Goal: Use online tool/utility: Use online tool/utility

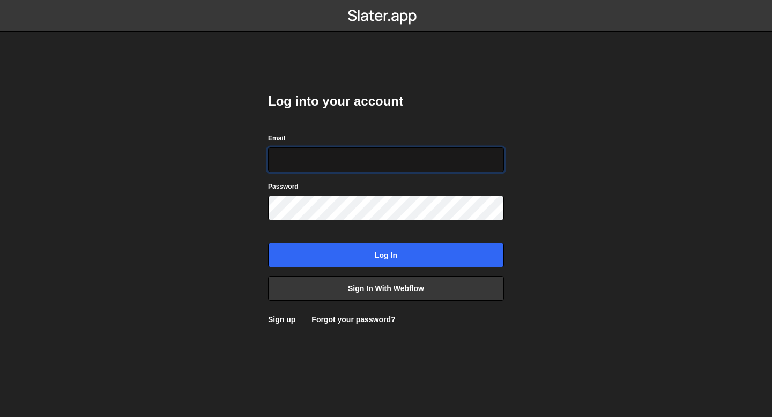
type input "[EMAIL_ADDRESS][DOMAIN_NAME]"
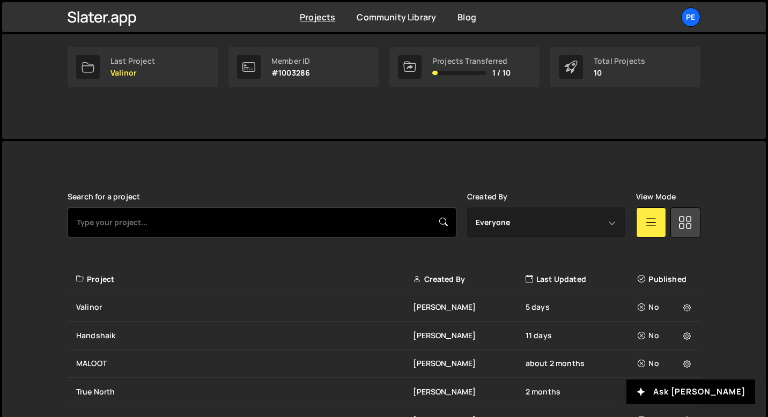
scroll to position [181, 0]
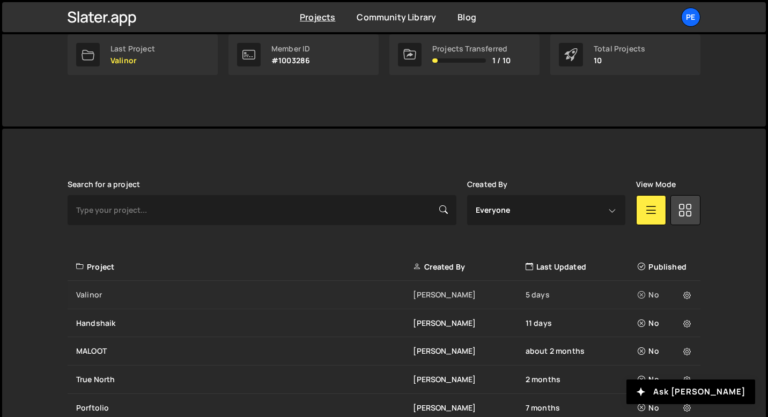
click at [172, 293] on div "Valinor" at bounding box center [244, 295] width 337 height 11
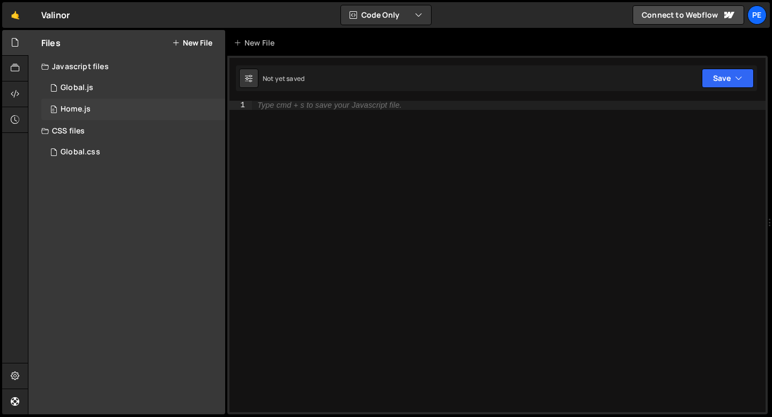
click at [86, 107] on div "Home.js" at bounding box center [76, 110] width 30 height 10
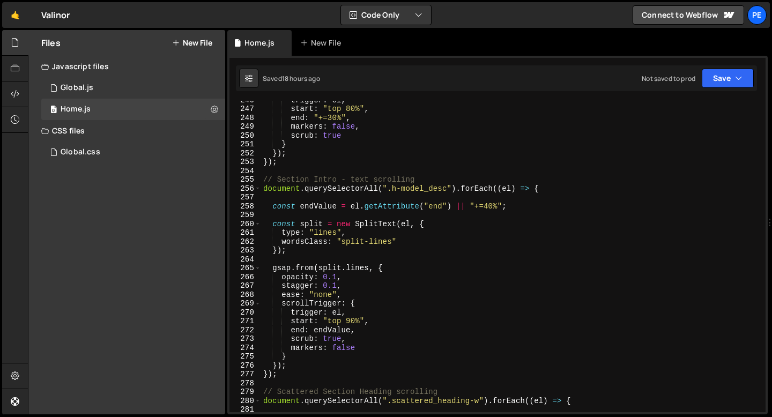
scroll to position [2174, 0]
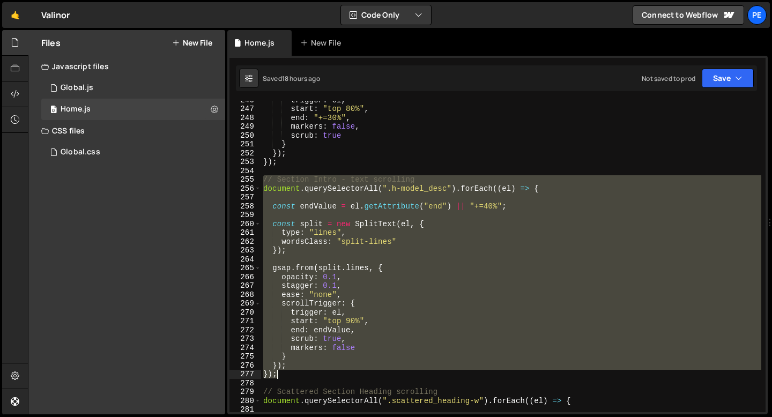
drag, startPoint x: 262, startPoint y: 181, endPoint x: 294, endPoint y: 373, distance: 194.7
click at [294, 373] on div "trigger : el , start : "top 80%" , end : "+=30%" , markers : false , scrub : tr…" at bounding box center [511, 259] width 500 height 329
type textarea "}); });"
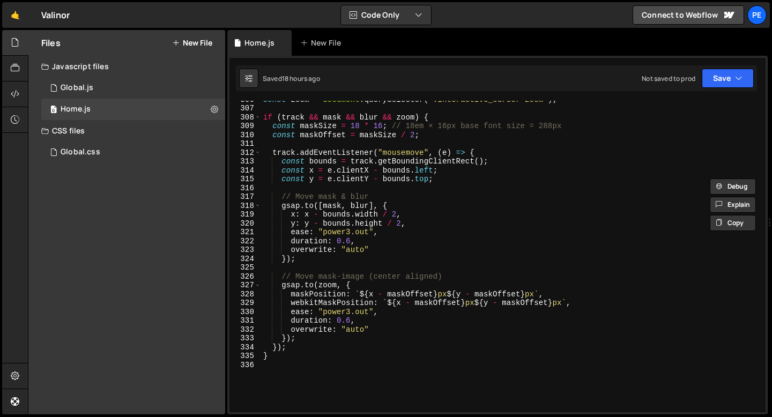
scroll to position [2814, 0]
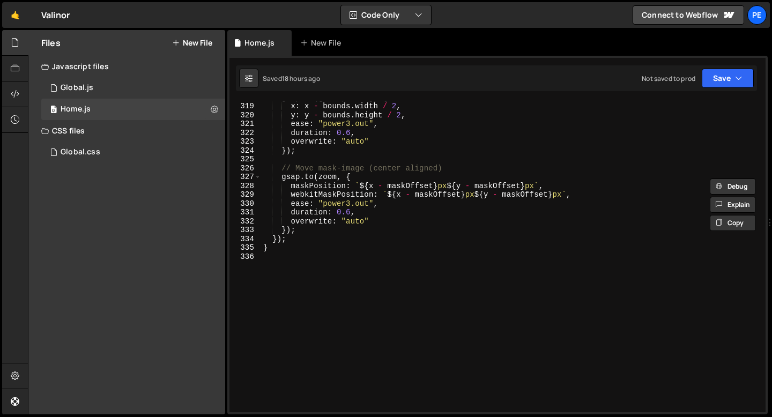
click at [269, 266] on div "gsap . to ([ mask , blur ] , { x : x - bounds . width / 2 , y : y - bounds . he…" at bounding box center [511, 257] width 500 height 329
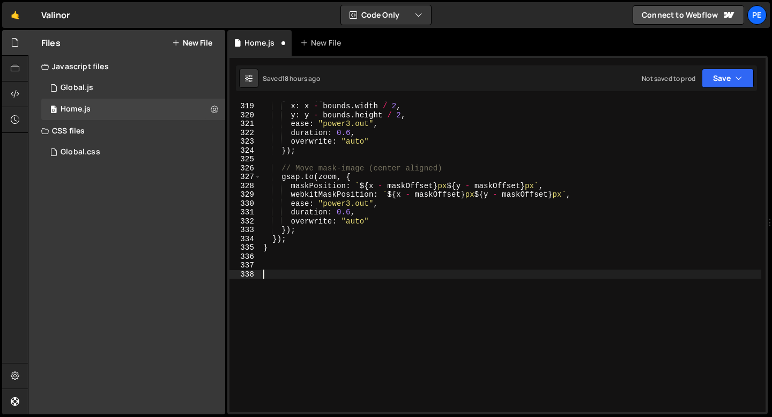
paste textarea "});"
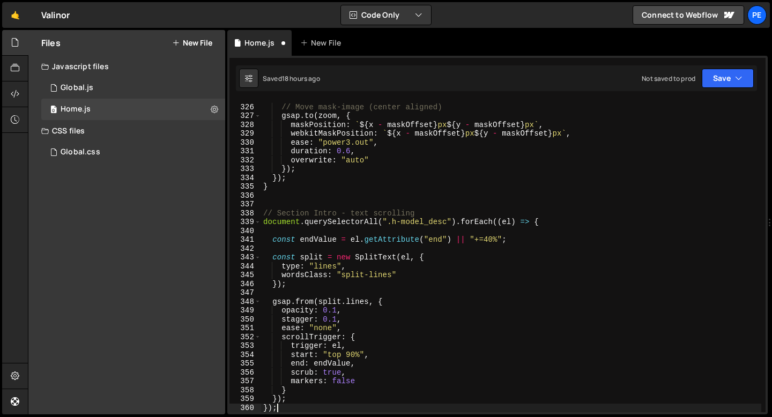
click at [320, 212] on div "// Move mask-image (center aligned) gsap . to ( zoom , { maskPosition : ` ${ x …" at bounding box center [511, 258] width 500 height 329
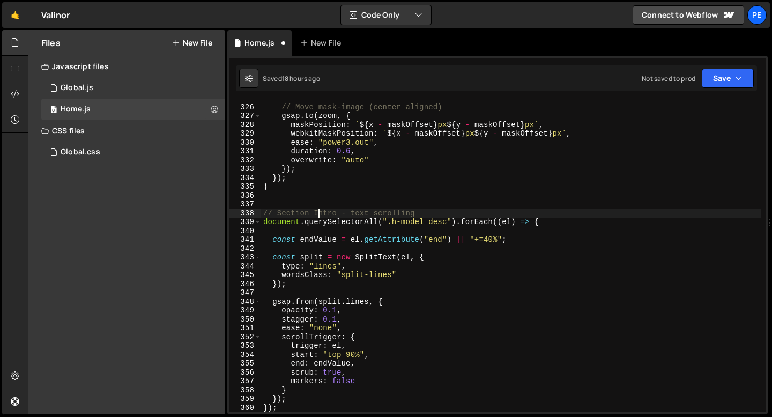
click at [320, 212] on div "// Move mask-image (center aligned) gsap . to ( zoom , { maskPosition : ` ${ x …" at bounding box center [511, 258] width 500 height 329
type textarea "// Section Scattered - text scrolling"
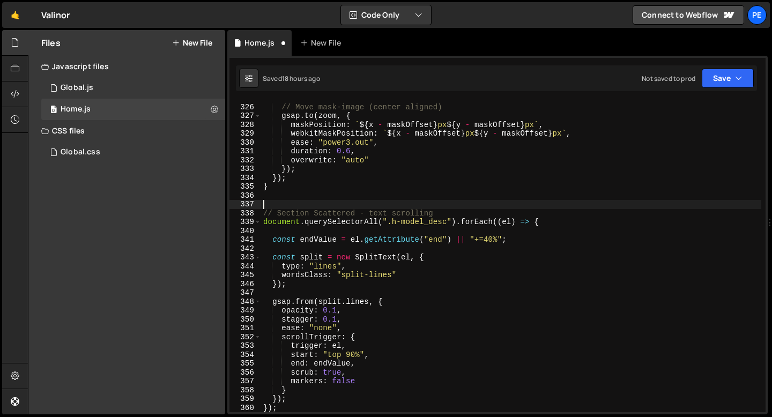
click at [404, 208] on div "// Move mask-image (center aligned) gsap . to ( zoom , { maskPosition : ` ${ x …" at bounding box center [511, 258] width 500 height 329
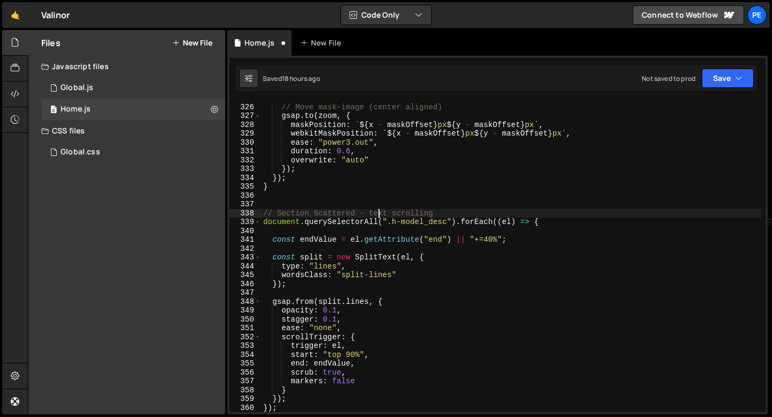
click at [380, 214] on div "// Move mask-image (center aligned) gsap . to ( zoom , { maskPosition : ` ${ x …" at bounding box center [511, 258] width 500 height 329
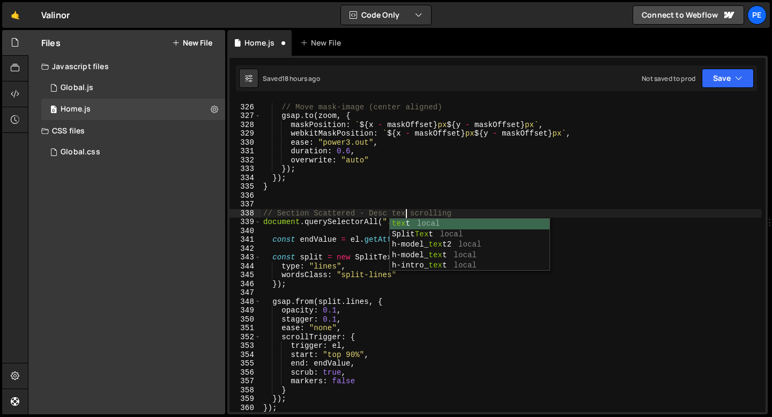
scroll to position [0, 10]
click at [499, 214] on div "// Move mask-image (center aligned) gsap . to ( zoom , { maskPosition : ` ${ x …" at bounding box center [511, 258] width 500 height 329
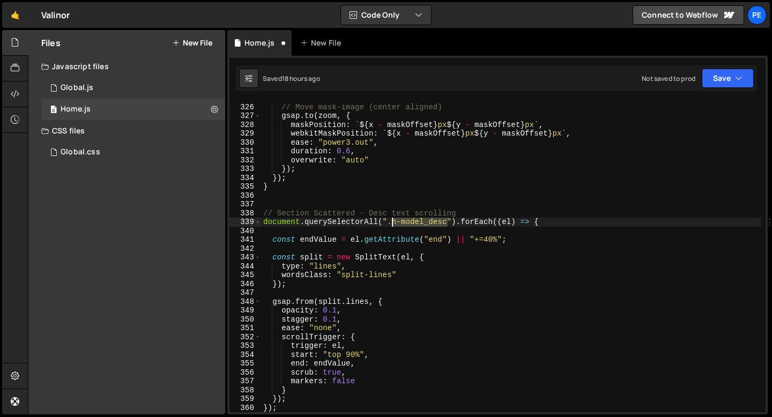
drag, startPoint x: 447, startPoint y: 222, endPoint x: 393, endPoint y: 222, distance: 54.2
click at [393, 222] on div "// Move mask-image (center aligned) gsap . to ( zoom , { maskPosition : ` ${ x …" at bounding box center [511, 258] width 500 height 329
paste textarea "scattered"
type textarea "document.querySelectorAll(".scattered_desc").forEach((el) => {"
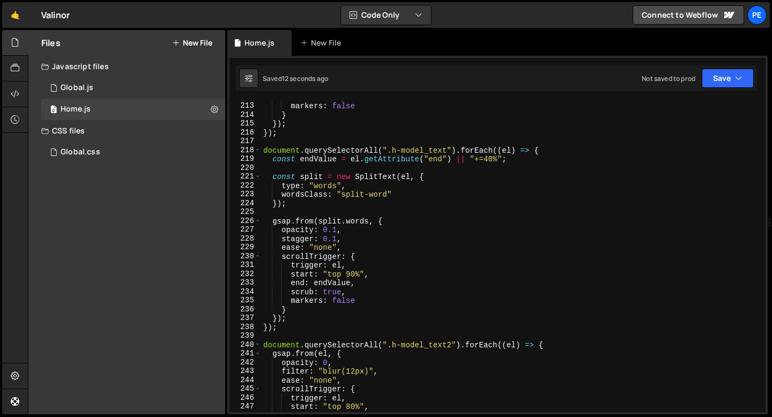
scroll to position [1833, 0]
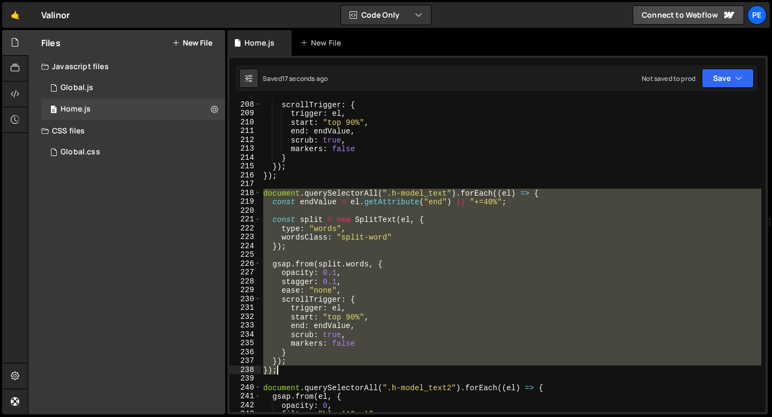
drag, startPoint x: 264, startPoint y: 192, endPoint x: 301, endPoint y: 373, distance: 185.1
click at [301, 373] on div "scrollTrigger : { trigger : el , start : "top 90%" , end : endValue , scrub : t…" at bounding box center [511, 264] width 500 height 329
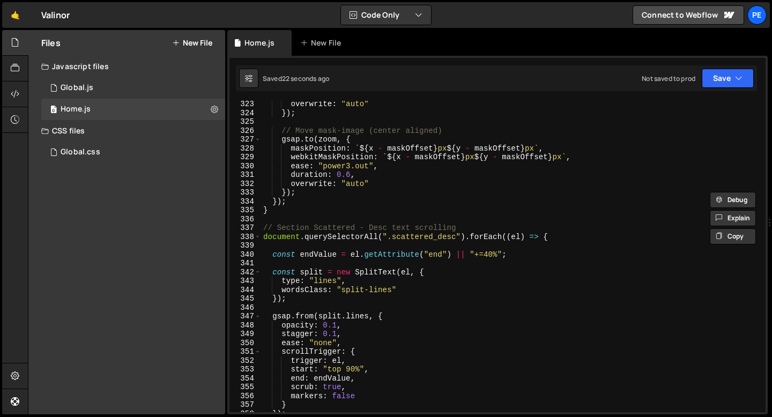
scroll to position [2851, 0]
click at [284, 214] on div "overwrite : "auto" }) ; // Move mask-image (center aligned) gsap . to ( zoom , …" at bounding box center [511, 264] width 500 height 329
type textarea "}"
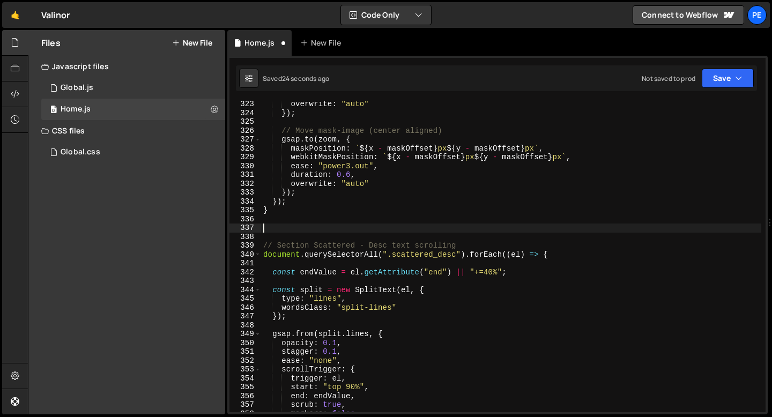
paste textarea "});"
type textarea "});"
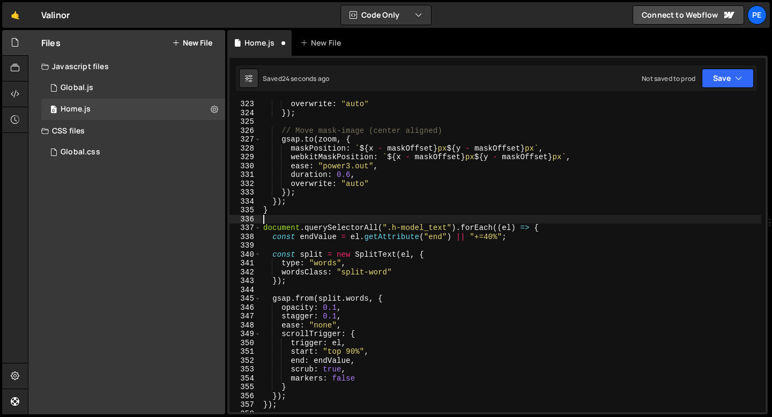
click at [303, 215] on div "overwrite : "auto" }) ; // Move mask-image (center aligned) gsap . to ( zoom , …" at bounding box center [511, 264] width 500 height 329
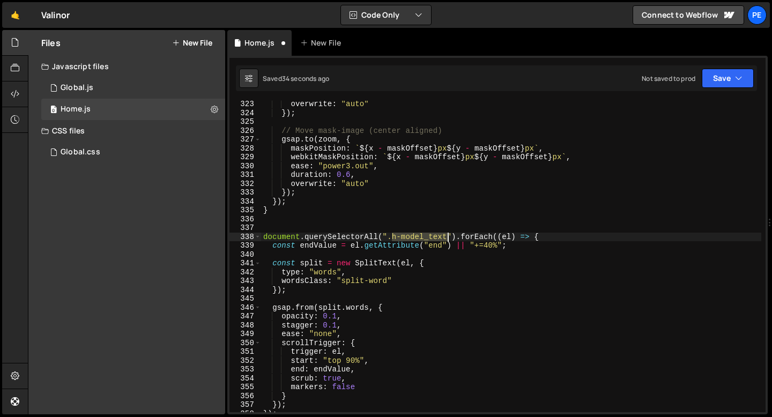
drag, startPoint x: 393, startPoint y: 238, endPoint x: 447, endPoint y: 238, distance: 54.7
click at [447, 238] on div "overwrite : "auto" }) ; // Move mask-image (center aligned) gsap . to ( zoom , …" at bounding box center [511, 264] width 500 height 329
click at [410, 269] on div "overwrite : "auto" }) ; // Move mask-image (center aligned) gsap . to ( zoom , …" at bounding box center [511, 264] width 500 height 329
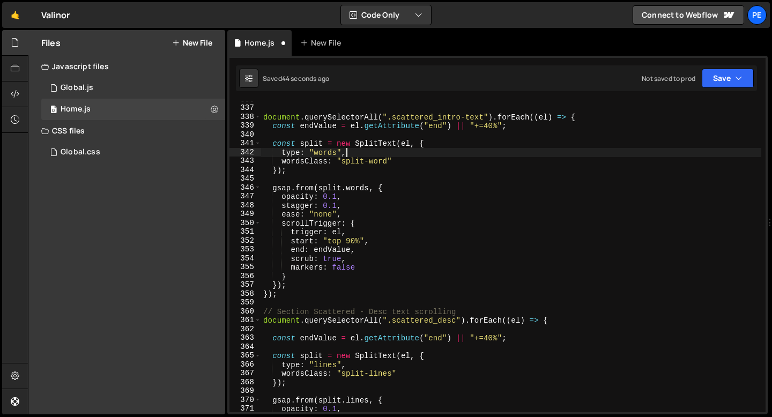
scroll to position [2973, 0]
click at [385, 307] on div "document . querySelectorAll ( ".scattered_intro-text" ) . forEach (( el ) => { …" at bounding box center [511, 257] width 500 height 329
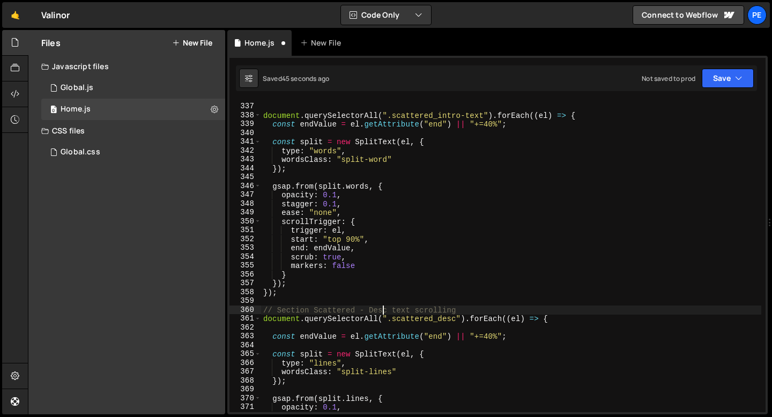
click at [385, 307] on div "document . querySelectorAll ( ".scattered_intro-text" ) . forEach (( el ) => { …" at bounding box center [511, 257] width 500 height 329
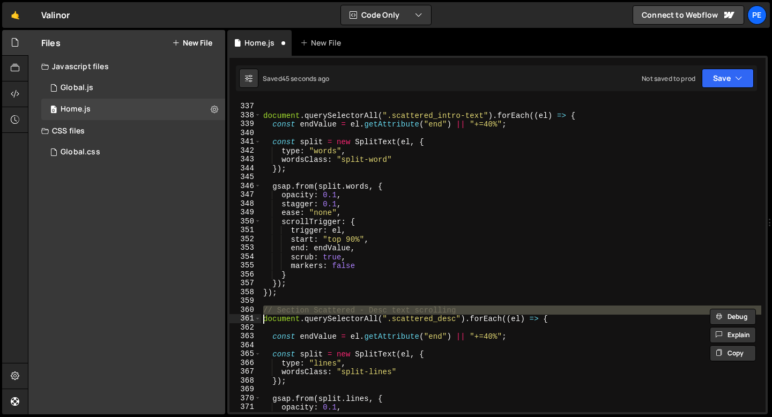
click at [385, 307] on div "document . querySelectorAll ( ".scattered_intro-text" ) . forEach (( el ) => { …" at bounding box center [511, 257] width 500 height 329
type textarea "// Section Scattered - Desc text scrolling document.querySelectorAll(".scattere…"
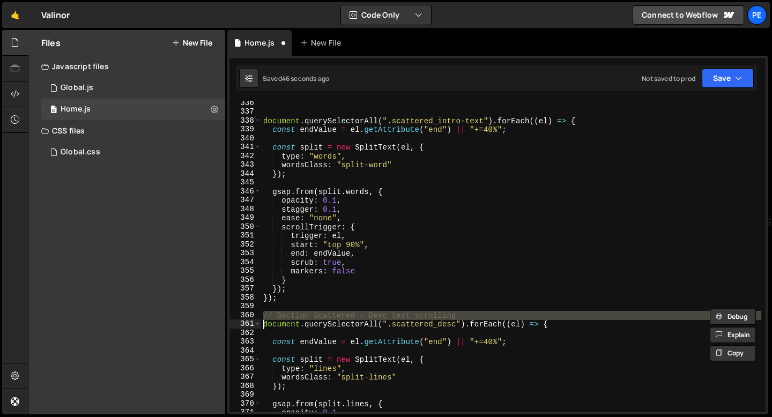
scroll to position [2913, 0]
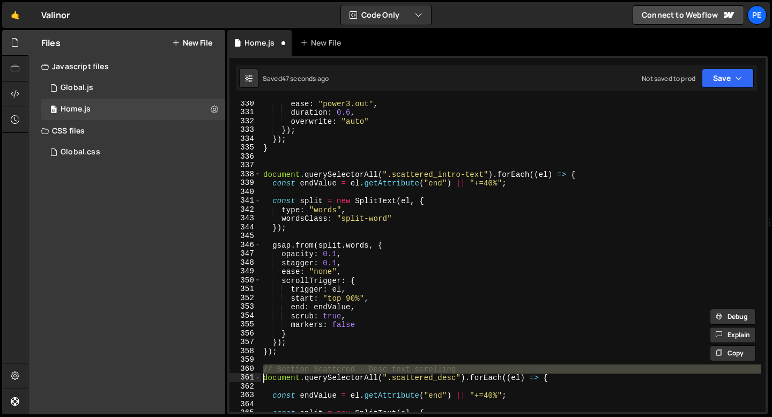
click at [289, 168] on div "ease : "power3.out" , duration : 0.6 , overwrite : "auto" }) ; }) ; } document …" at bounding box center [511, 263] width 500 height 329
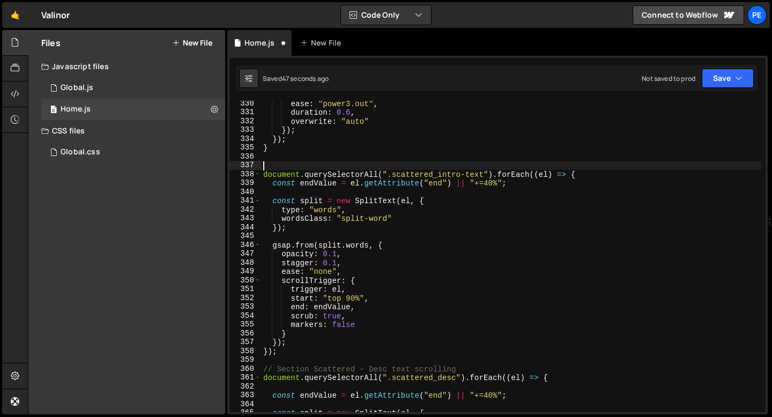
scroll to position [0, 0]
paste textarea "// Section Scattered - Desc text scrolling"
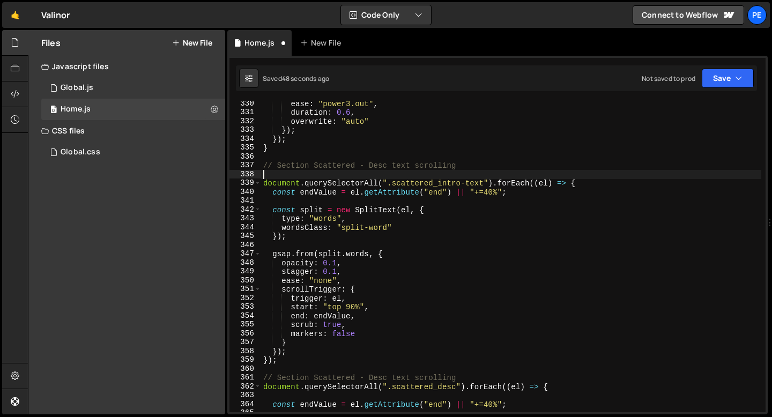
click at [381, 166] on div "ease : "power3.out" , duration : 0.6 , overwrite : "auto" }) ; }) ; } // Sectio…" at bounding box center [511, 263] width 500 height 329
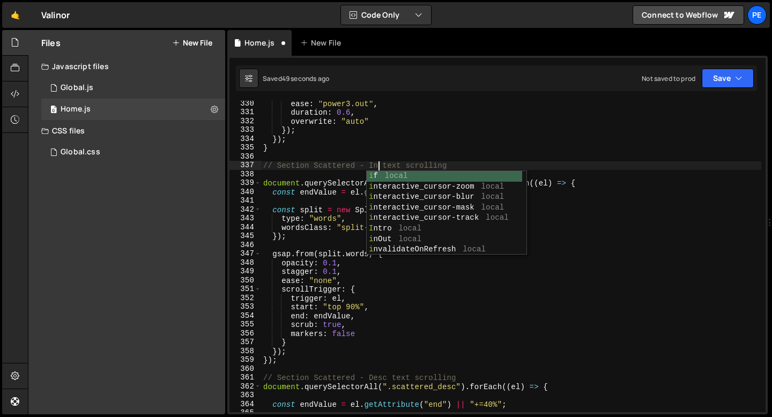
type textarea "// Section Scattered - Intro text scrolling"
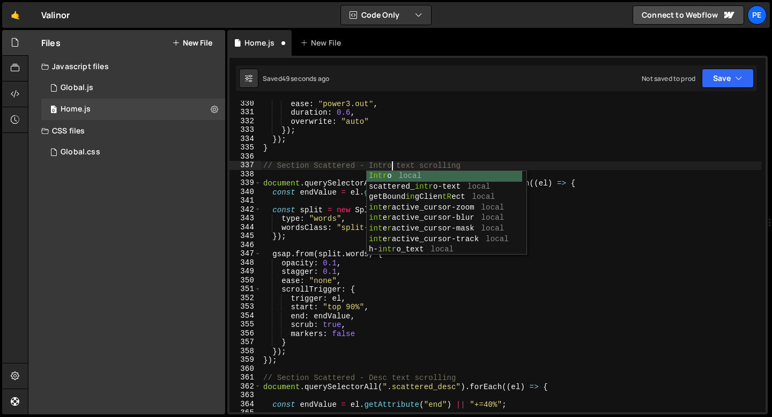
scroll to position [0, 9]
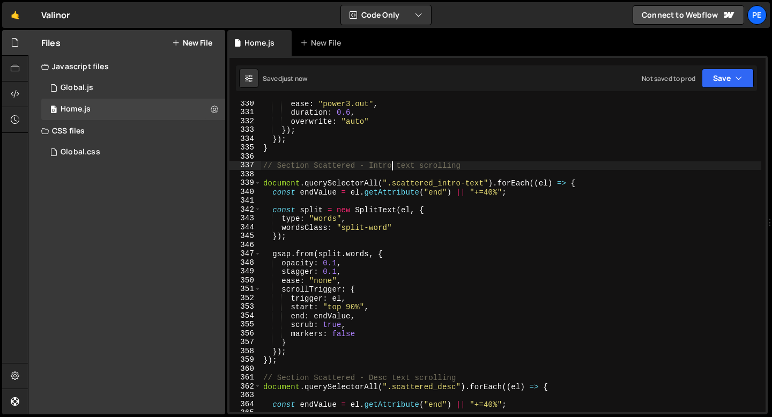
click at [331, 172] on div "ease : "power3.out" , duration : 0.6 , overwrite : "auto" }) ; }) ; } // Sectio…" at bounding box center [511, 263] width 500 height 329
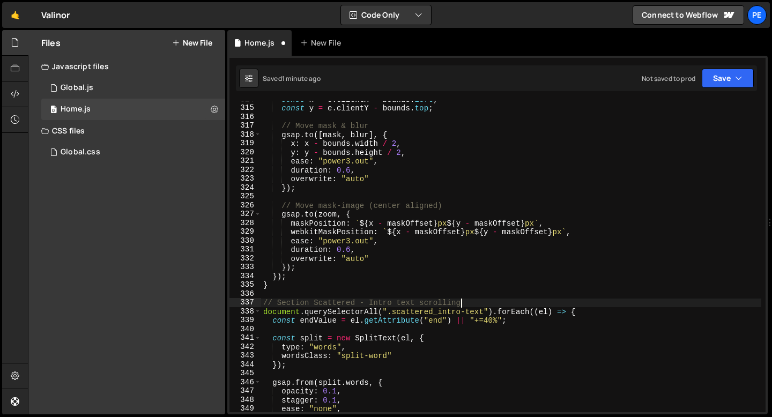
scroll to position [2766, 0]
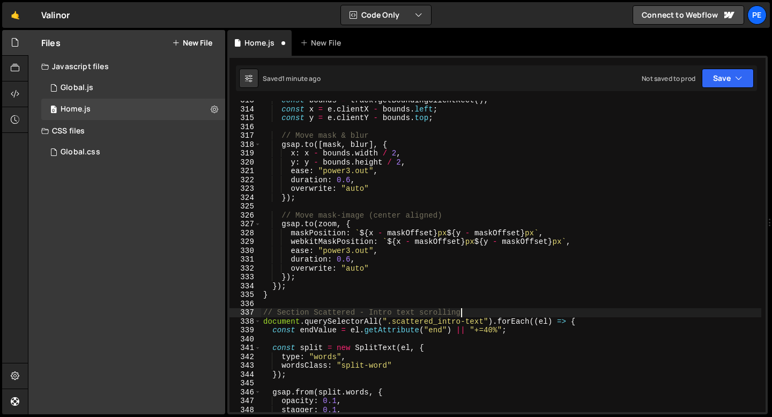
click at [350, 256] on div "const bounds = track . getBoundingClientRect ( ) ; const x = e . clientX - boun…" at bounding box center [511, 260] width 500 height 329
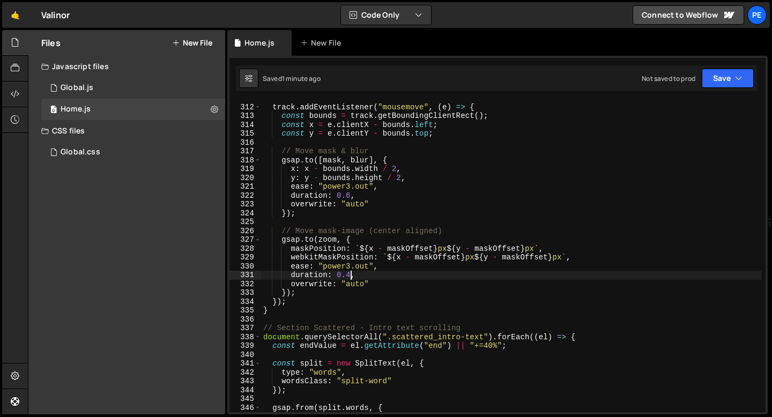
scroll to position [2751, 0]
click at [350, 196] on div "track . addEventListener ( "mousemove" , ( e ) => { const bounds = track . getB…" at bounding box center [511, 258] width 500 height 329
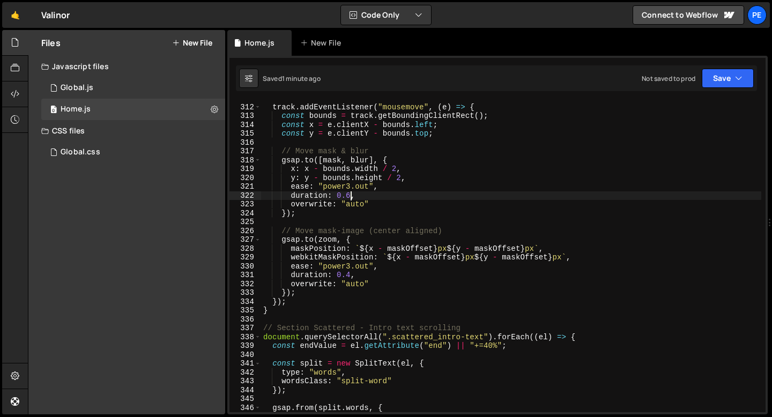
scroll to position [0, 6]
click at [380, 198] on div "track . addEventListener ( "mousemove" , ( e ) => { const bounds = track . getB…" at bounding box center [511, 258] width 500 height 329
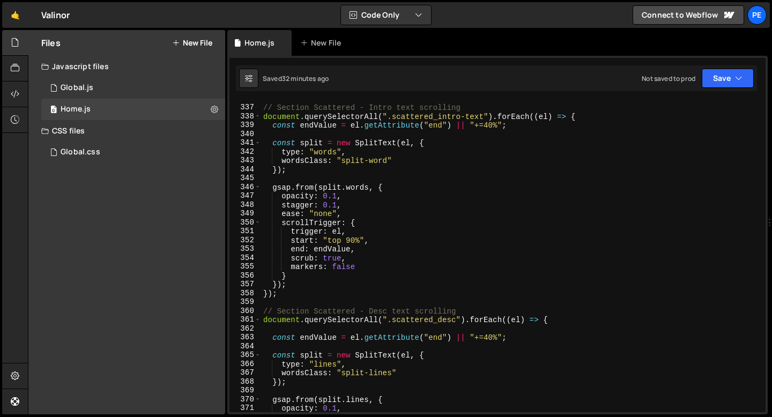
scroll to position [2931, 0]
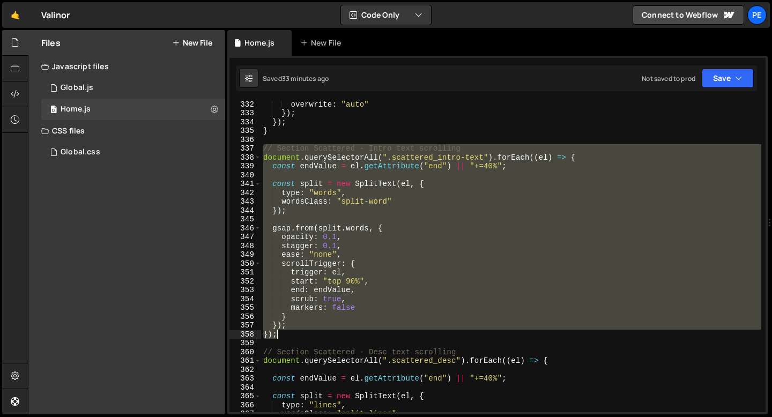
drag, startPoint x: 263, startPoint y: 149, endPoint x: 294, endPoint y: 336, distance: 189.3
click at [294, 337] on div "overwrite : "auto" }) ; }) ; } // Section Scattered - Intro text scrolling docu…" at bounding box center [511, 264] width 500 height 329
type textarea "}); });"
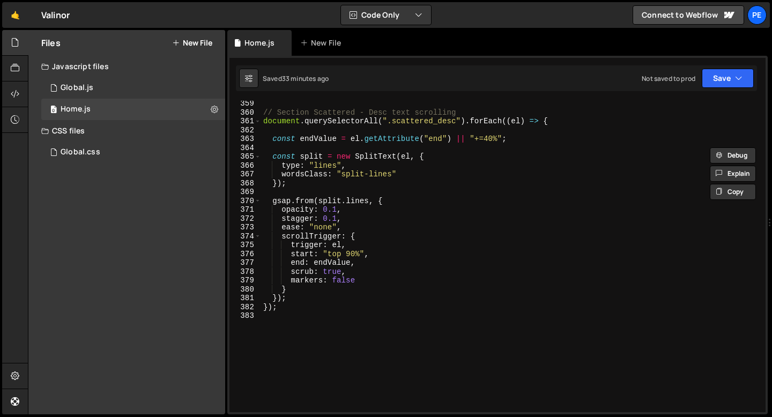
scroll to position [3198, 0]
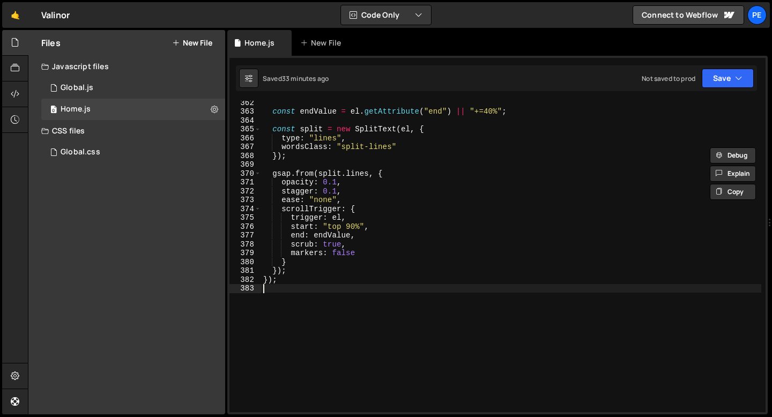
click at [283, 301] on div "const endValue = el . getAttribute ( "end" ) || "+=40%" ; const split = new Spl…" at bounding box center [511, 262] width 500 height 329
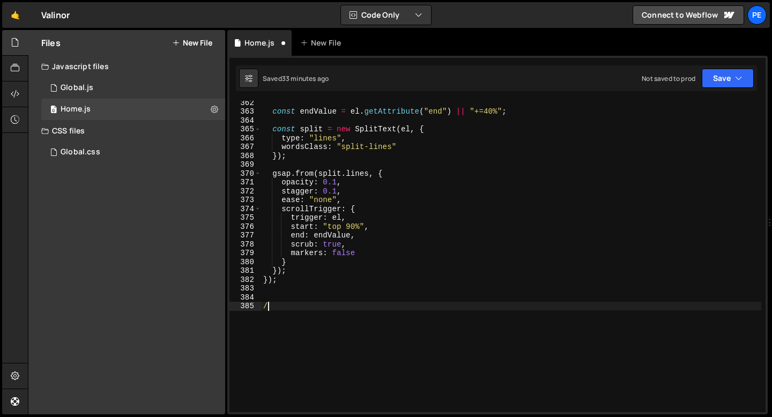
type textarea "//"
paste textarea "});"
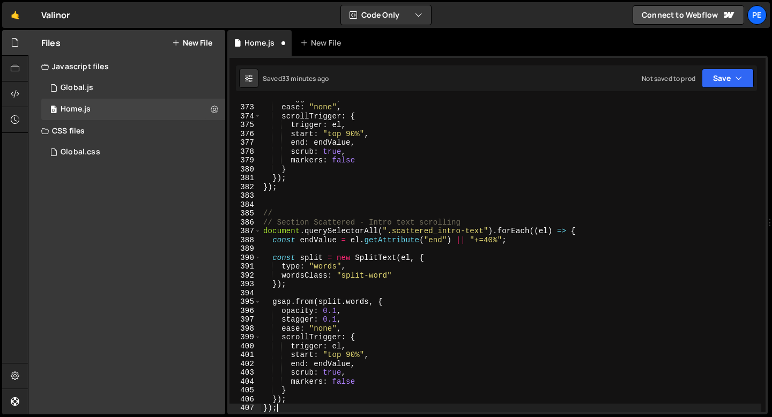
click at [275, 212] on div "stagger : 0.1 , ease : "none" , scrollTrigger : { trigger : el , start : "top 9…" at bounding box center [511, 258] width 500 height 329
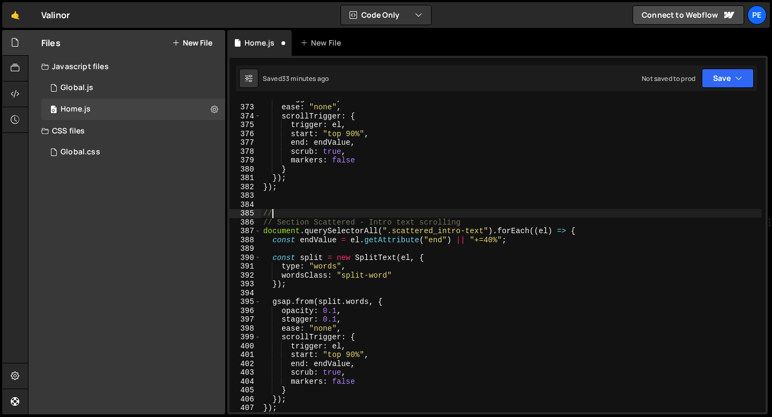
type textarea "/"
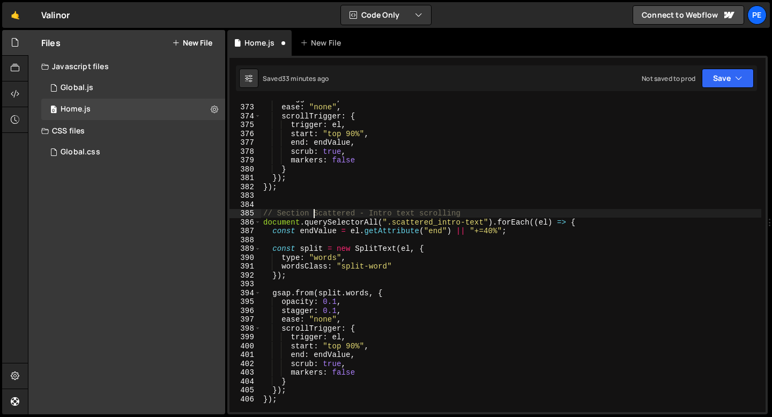
click at [316, 212] on div "stagger : 0.1 , ease : "none" , scrollTrigger : { trigger : el , start : "top 9…" at bounding box center [511, 258] width 500 height 329
click at [274, 211] on div "stagger : 0.1 , ease : "none" , scrollTrigger : { trigger : el , start : "top 9…" at bounding box center [511, 258] width 500 height 329
drag, startPoint x: 276, startPoint y: 212, endPoint x: 464, endPoint y: 215, distance: 188.3
click at [464, 215] on div "stagger : 0.1 , ease : "none" , scrollTrigger : { trigger : el , start : "top 9…" at bounding box center [511, 258] width 500 height 329
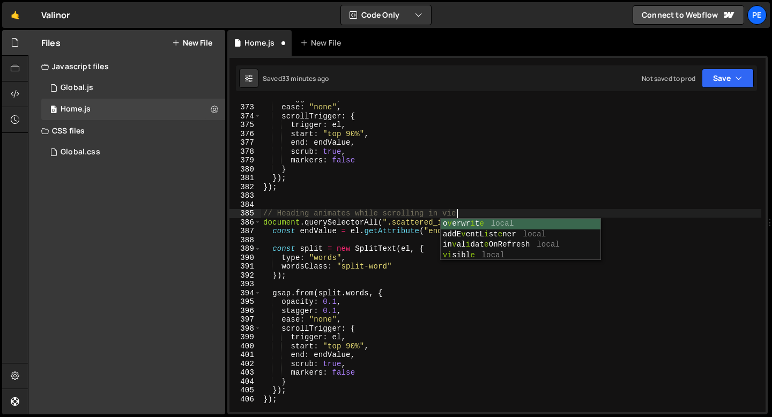
scroll to position [0, 13]
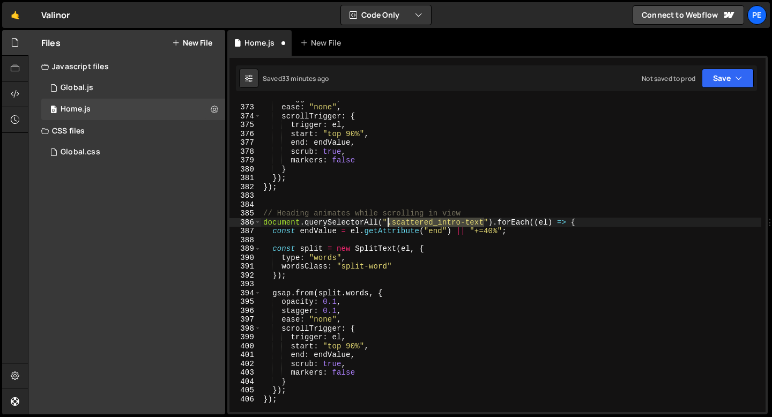
drag, startPoint x: 484, startPoint y: 220, endPoint x: 389, endPoint y: 219, distance: 95.0
click at [389, 219] on div "stagger : 0.1 , ease : "none" , scrollTrigger : { trigger : el , start : "top 9…" at bounding box center [511, 258] width 500 height 329
paste textarea "heading-word]"
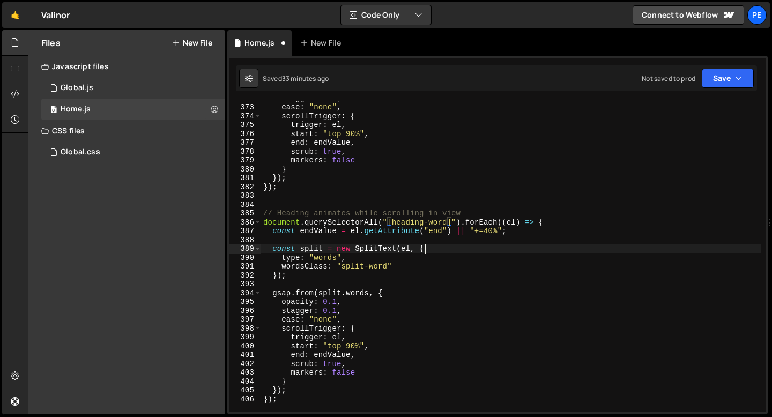
click at [467, 249] on div "stagger : 0.1 , ease : "none" , scrollTrigger : { trigger : el , start : "top 9…" at bounding box center [511, 258] width 500 height 329
click at [426, 264] on div "stagger : 0.1 , ease : "none" , scrollTrigger : { trigger : el , start : "top 9…" at bounding box center [511, 258] width 500 height 329
click at [389, 293] on div "stagger : 0.1 , ease : "none" , scrollTrigger : { trigger : el , start : "top 9…" at bounding box center [511, 258] width 500 height 329
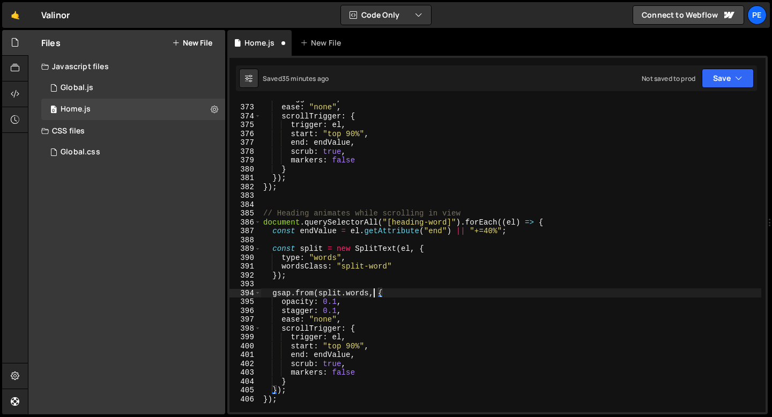
click at [372, 291] on div "stagger : 0.1 , ease : "none" , scrollTrigger : { trigger : el , start : "top 9…" at bounding box center [511, 258] width 500 height 329
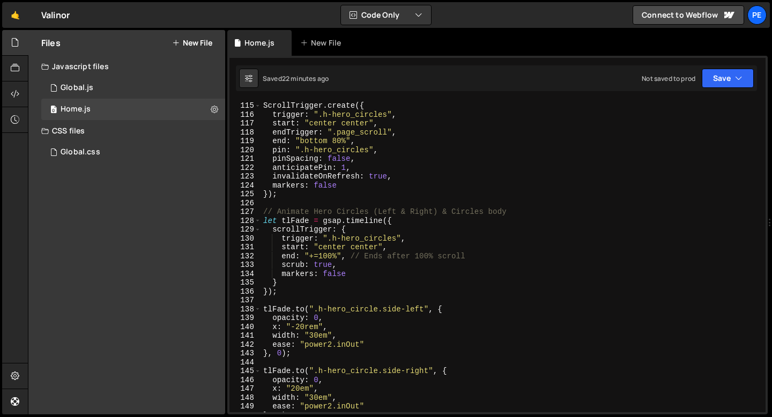
scroll to position [1058, 0]
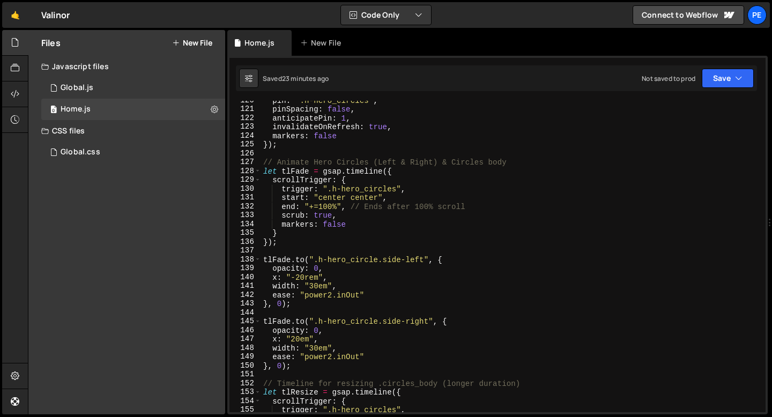
click at [369, 294] on div "pin : ".h-hero_circles" , pinSpacing : false , anticipatePin : 1 , invalidateOn…" at bounding box center [511, 260] width 500 height 329
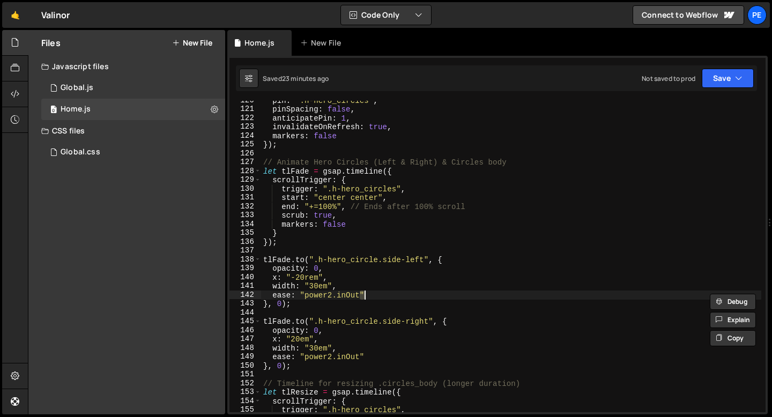
click at [369, 294] on div "pin : ".h-hero_circles" , pinSpacing : false , anticipatePin : 1 , invalidateOn…" at bounding box center [511, 260] width 500 height 329
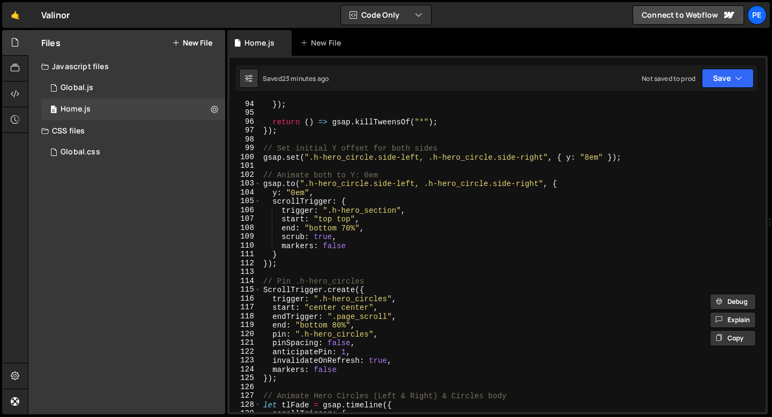
scroll to position [785, 0]
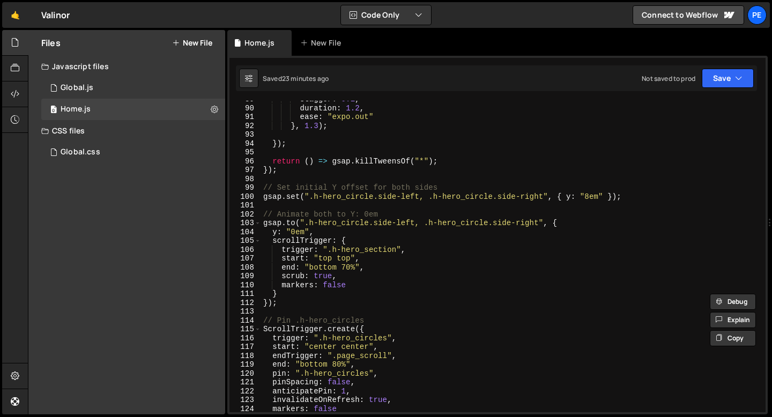
click at [367, 269] on div "stagger : 0.1 , duration : 1.2 , ease : "expo.out" } , 1.3 ) ; }) ; return ( ) …" at bounding box center [511, 259] width 500 height 329
type textarea "end: "bottom 70%","
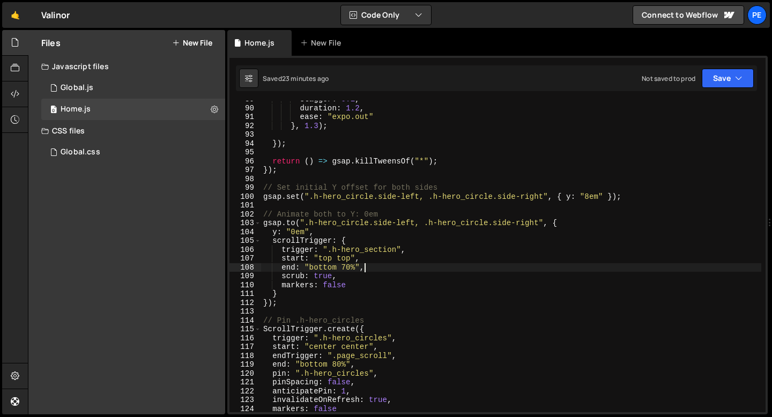
type textarea "`"
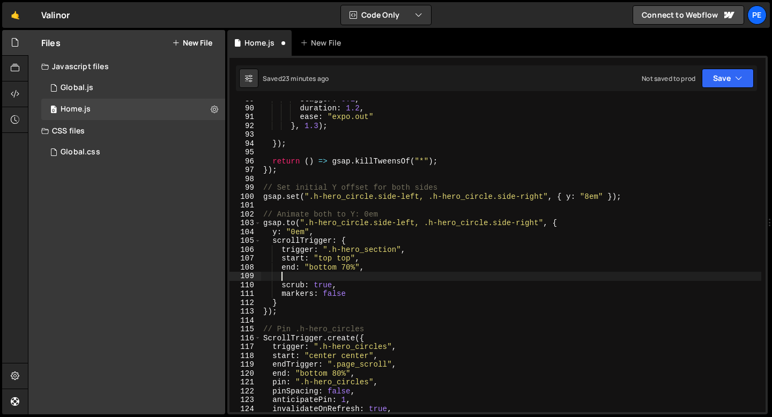
scroll to position [0, 0]
paste textarea
click at [359, 277] on div "stagger : 0.1 , duration : 1.2 , ease : "expo.out" } , 1.3 ) ; }) ; return ( ) …" at bounding box center [511, 259] width 500 height 329
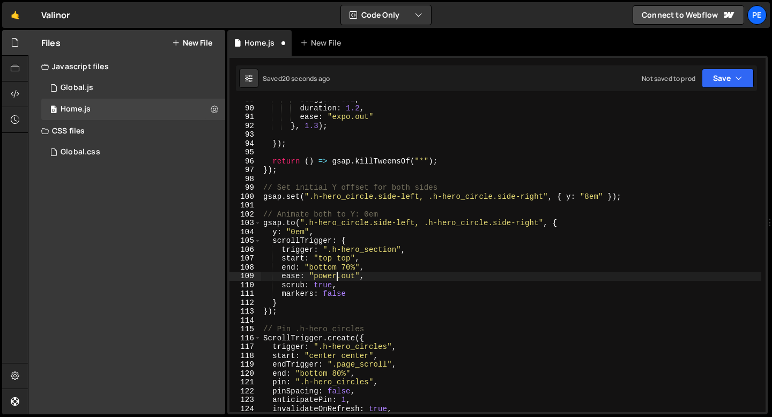
click at [377, 279] on div "stagger : 0.1 , duration : 1.2 , ease : "expo.out" } , 1.3 ) ; }) ; return ( ) …" at bounding box center [511, 259] width 500 height 329
click at [377, 278] on div "stagger : 0.1 , duration : 1.2 , ease : "expo.out" } , 1.3 ) ; }) ; return ( ) …" at bounding box center [511, 257] width 500 height 312
click at [374, 278] on div "stagger : 0.1 , duration : 1.2 , ease : "expo.out" } , 1.3 ) ; }) ; return ( ) …" at bounding box center [511, 259] width 500 height 329
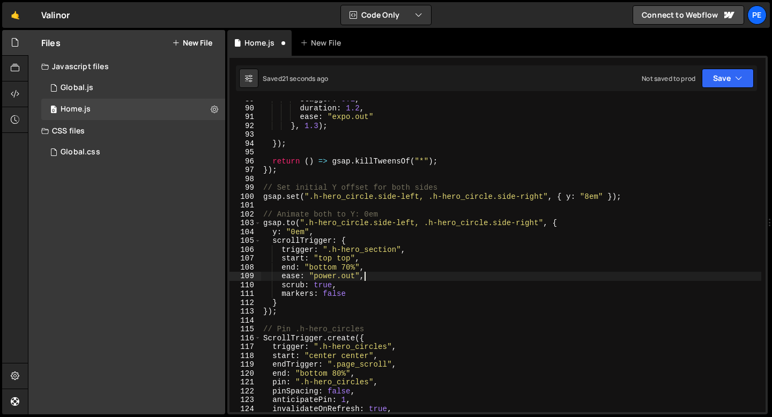
click at [374, 278] on div "stagger : 0.1 , duration : 1.2 , ease : "expo.out" } , 1.3 ) ; }) ; return ( ) …" at bounding box center [511, 259] width 500 height 329
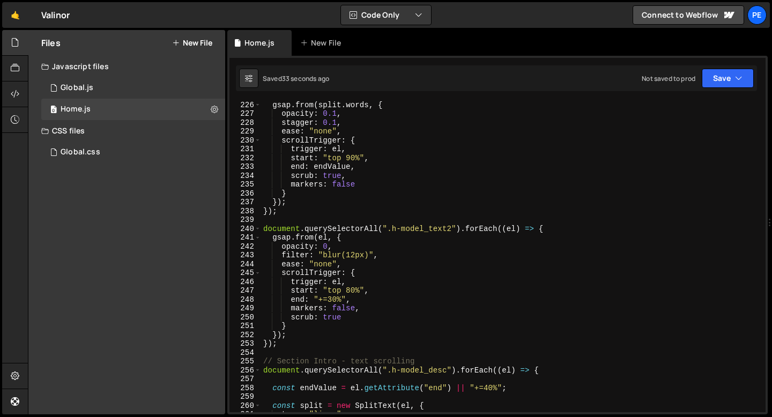
scroll to position [2011, 0]
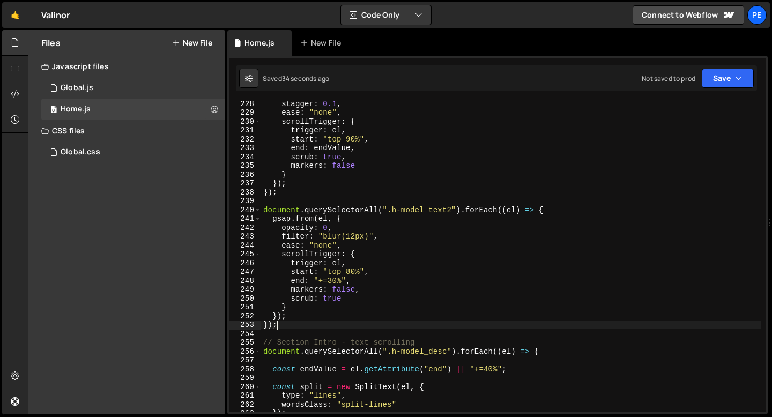
click at [304, 321] on div "stagger : 0.1 , ease : "none" , scrollTrigger : { trigger : el , start : "top 9…" at bounding box center [511, 263] width 500 height 329
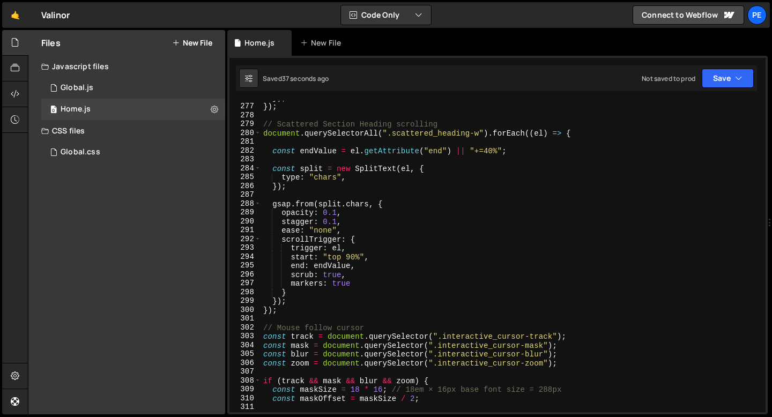
scroll to position [2464, 0]
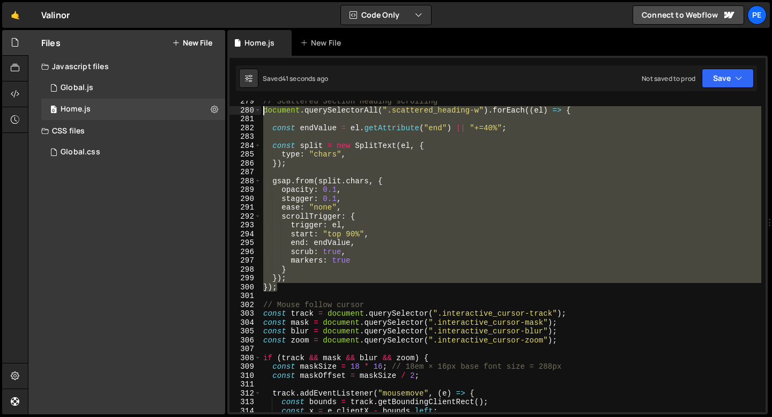
drag, startPoint x: 289, startPoint y: 284, endPoint x: 264, endPoint y: 112, distance: 173.4
click at [263, 112] on div "// Scattered Section Heading scrolling document . querySelectorAll ( ".scattere…" at bounding box center [511, 261] width 500 height 329
type textarea "document.querySelectorAll(".scattered_heading-w").forEach((el) => {"
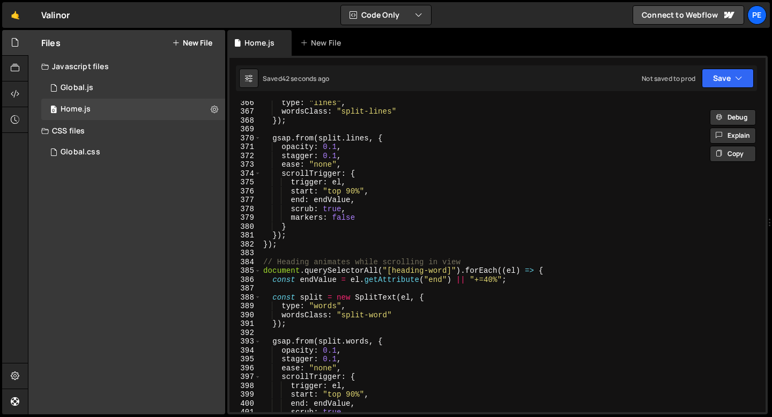
scroll to position [3433, 0]
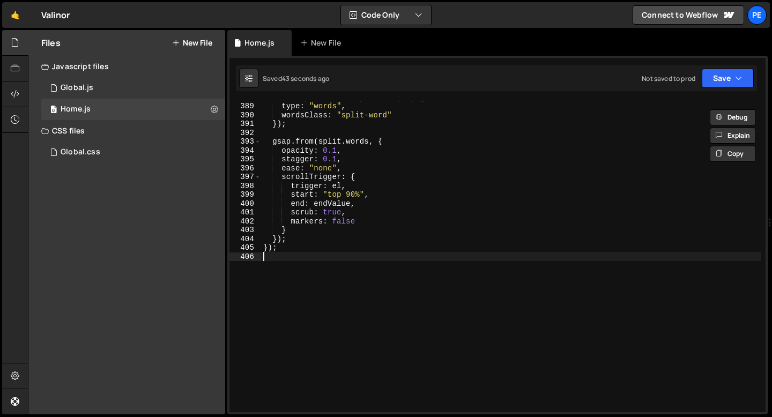
click at [280, 261] on div "const split = new SplitText ( el , { type : "words" , wordsClass : "split-word"…" at bounding box center [511, 257] width 500 height 329
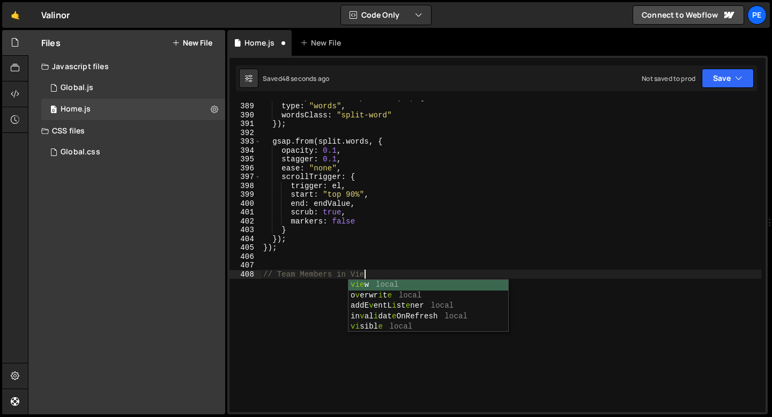
scroll to position [0, 6]
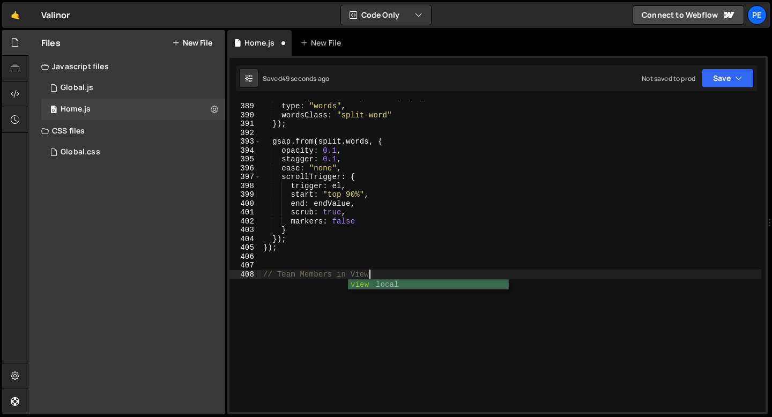
type textarea "// Team Members in view"
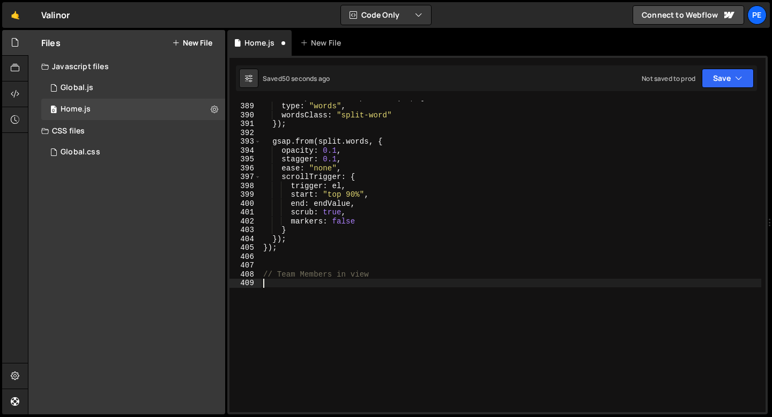
paste textarea "});"
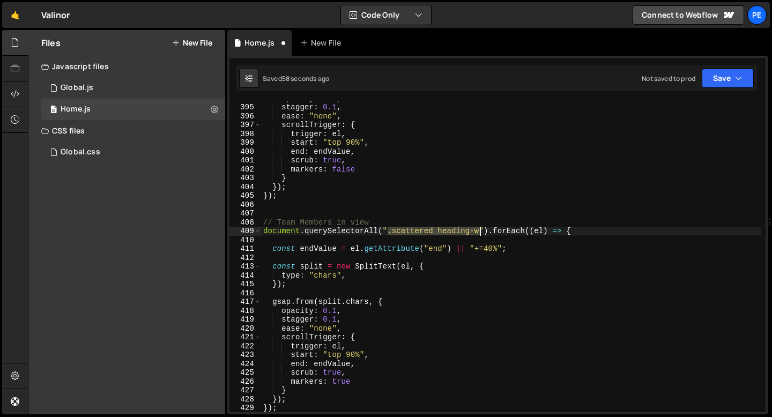
drag, startPoint x: 388, startPoint y: 232, endPoint x: 480, endPoint y: 234, distance: 91.2
click at [480, 234] on div "opacity : 0.1 , stagger : 0.1 , ease : "none" , scrollTrigger : { trigger : el …" at bounding box center [511, 258] width 500 height 329
paste textarea "team_member"
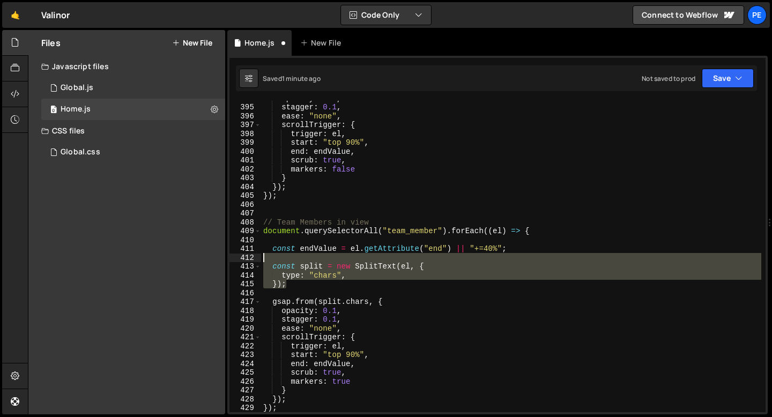
drag, startPoint x: 301, startPoint y: 284, endPoint x: 243, endPoint y: 259, distance: 63.0
click at [243, 259] on div "document.querySelectorAll("team_member").forEach((el) => { 394 395 396 397 398 …" at bounding box center [498, 257] width 536 height 312
type textarea "const split = new SplitText(el, {"
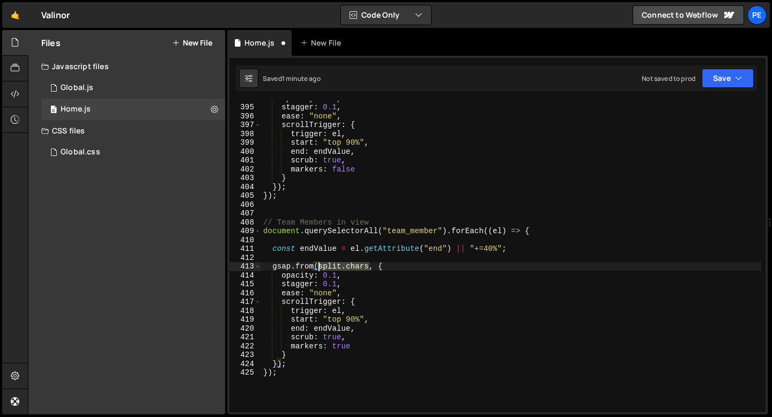
drag, startPoint x: 369, startPoint y: 266, endPoint x: 319, endPoint y: 266, distance: 49.9
click at [318, 266] on div "opacity : 0.1 , stagger : 0.1 , ease : "none" , scrollTrigger : { trigger : el …" at bounding box center [511, 258] width 500 height 329
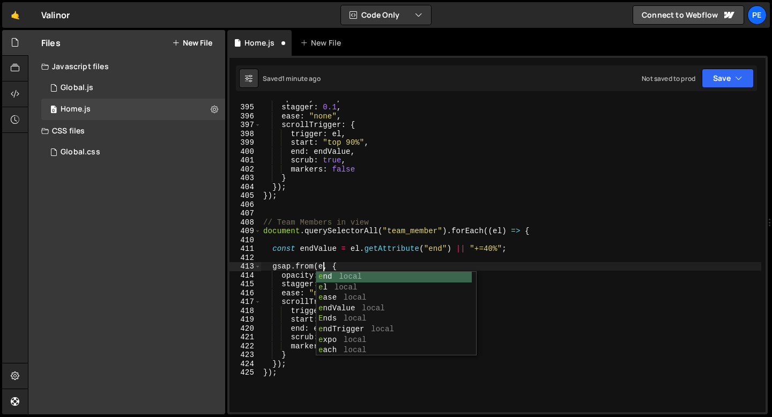
type textarea "gsap.from(el, {"
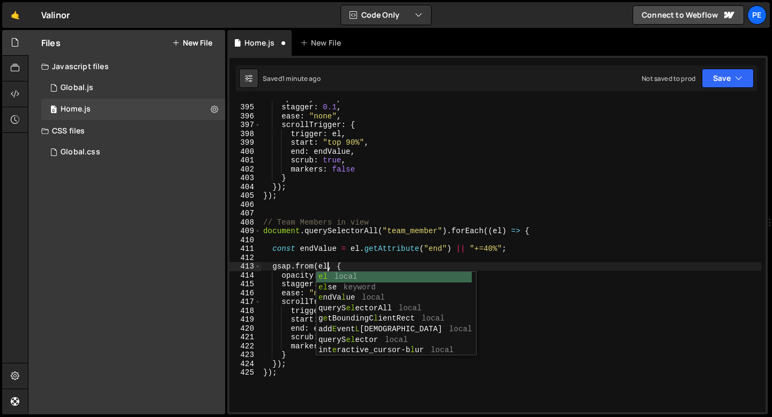
click at [329, 259] on div "opacity : 0.1 , stagger : 0.1 , ease : "none" , scrollTrigger : { trigger : el …" at bounding box center [511, 258] width 500 height 329
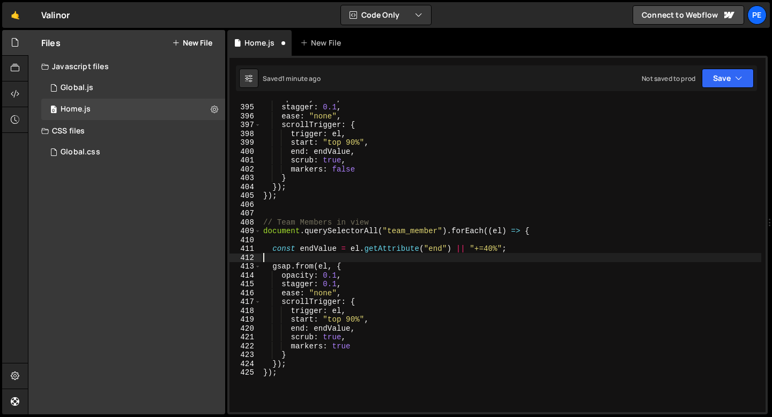
scroll to position [0, 0]
click at [342, 286] on div "opacity : 0.1 , stagger : 0.1 , ease : "none" , scrollTrigger : { trigger : el …" at bounding box center [511, 258] width 500 height 329
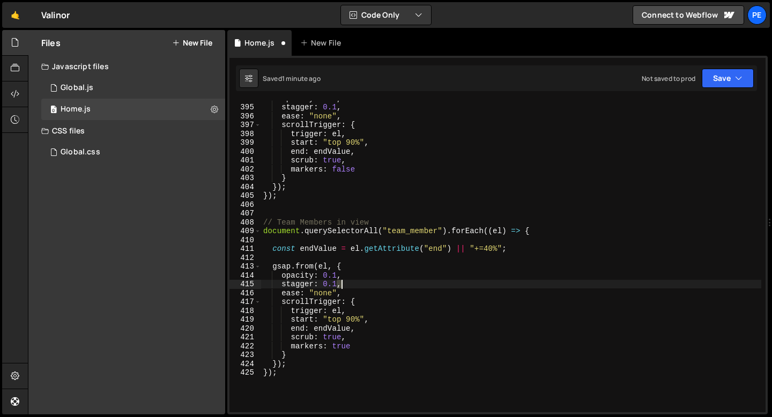
click at [342, 286] on div "opacity : 0.1 , stagger : 0.1 , ease : "none" , scrollTrigger : { trigger : el …" at bounding box center [511, 258] width 500 height 329
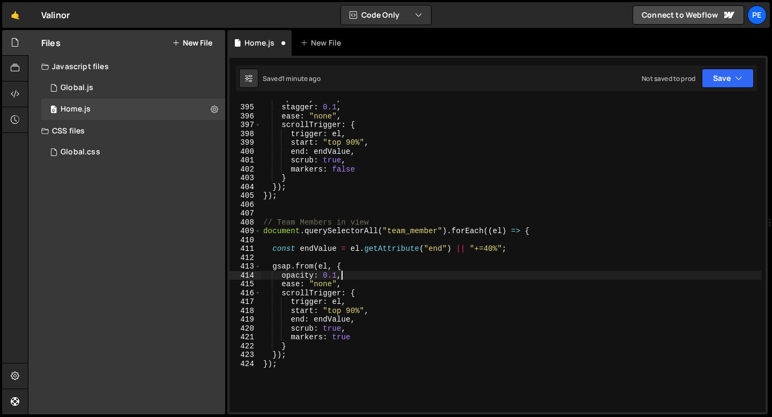
click at [343, 276] on div "opacity : 0.1 , stagger : 0.1 , ease : "none" , scrollTrigger : { trigger : el …" at bounding box center [511, 258] width 500 height 329
type textarea "opacity: 0.1,"
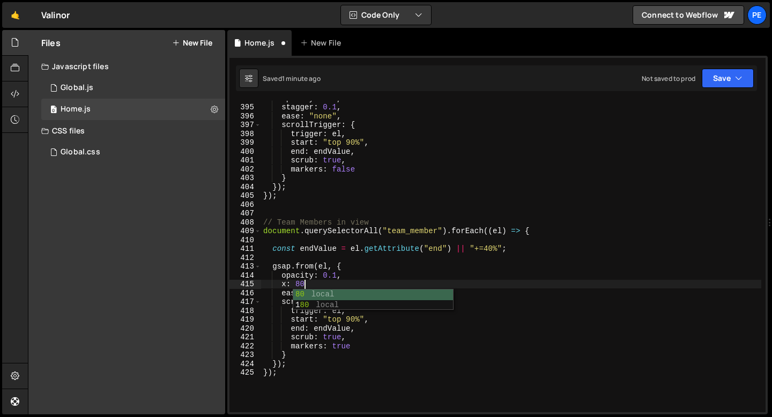
scroll to position [0, 3]
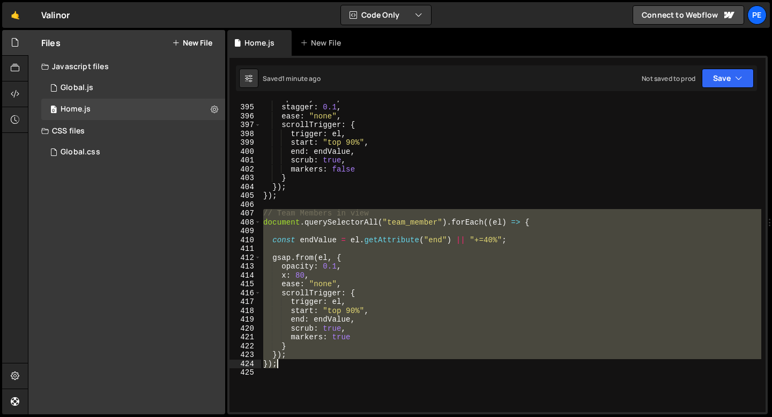
drag, startPoint x: 264, startPoint y: 212, endPoint x: 293, endPoint y: 362, distance: 152.4
click at [293, 362] on div "opacity : 0.1 , stagger : 0.1 , ease : "none" , scrollTrigger : { trigger : el …" at bounding box center [511, 258] width 500 height 329
click at [387, 225] on div "opacity : 0.1 , stagger : 0.1 , ease : "none" , scrollTrigger : { trigger : el …" at bounding box center [511, 257] width 500 height 312
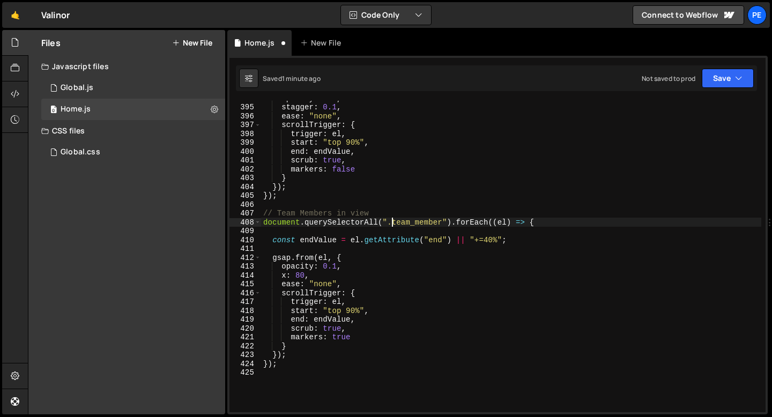
scroll to position [0, 9]
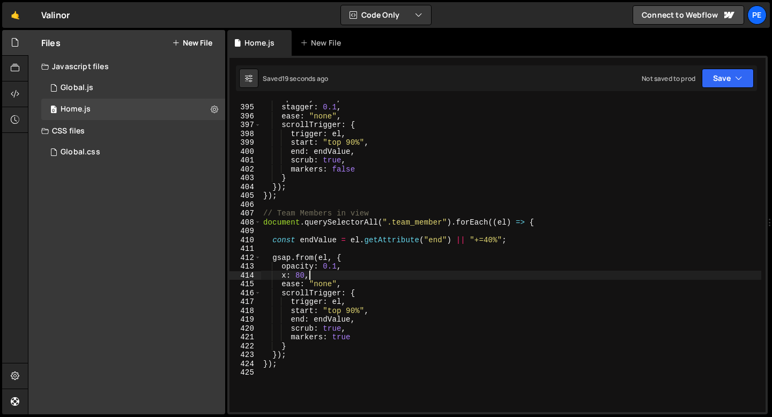
click at [315, 276] on div "opacity : 0.1 , stagger : 0.1 , ease : "none" , scrollTrigger : { trigger : el …" at bounding box center [511, 258] width 500 height 329
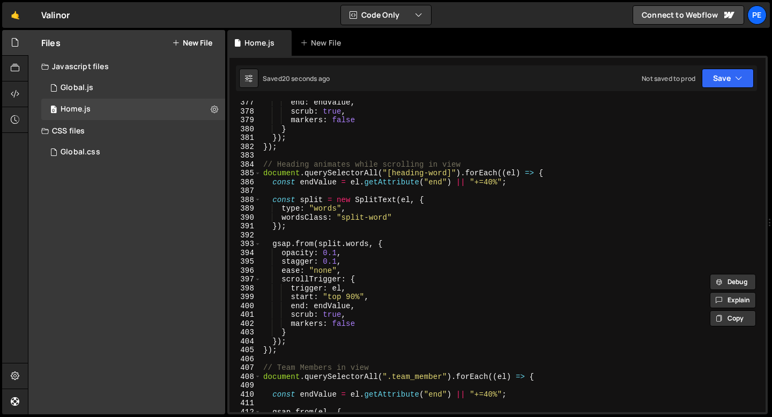
scroll to position [3294, 0]
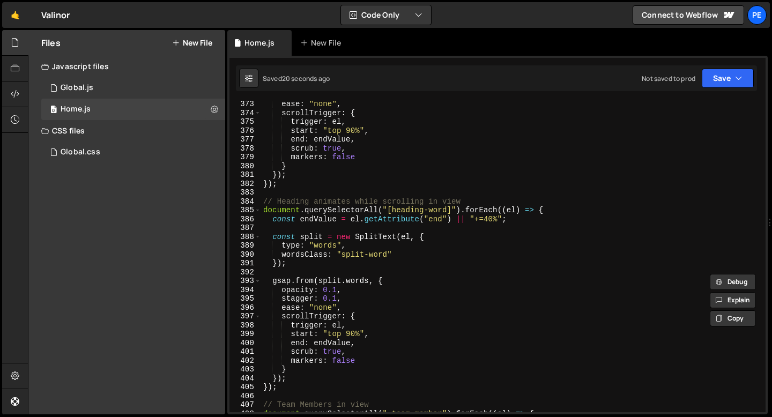
click at [325, 267] on div "ease : "none" , scrollTrigger : { trigger : el , start : "top 90%" , end : endV…" at bounding box center [511, 264] width 500 height 329
type textarea "});"
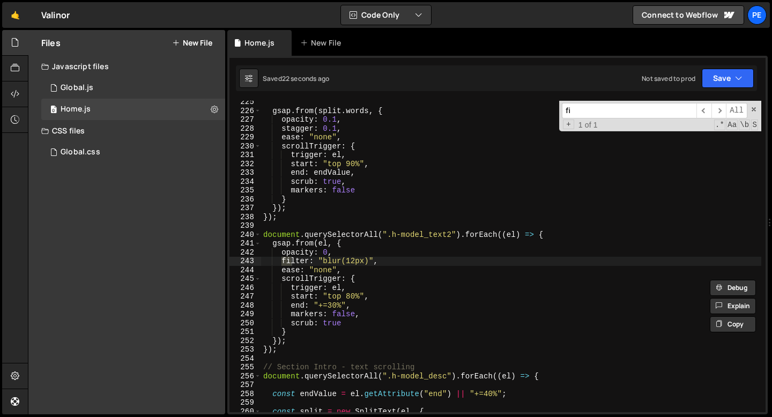
scroll to position [1986, 0]
type input "filter"
click at [392, 260] on div "gsap . from ( split . words , { opacity : 0.1 , stagger : 0.1 , ease : "none" ,…" at bounding box center [511, 262] width 500 height 329
click at [392, 259] on div "gsap . from ( split . words , { opacity : 0.1 , stagger : 0.1 , ease : "none" ,…" at bounding box center [511, 262] width 500 height 329
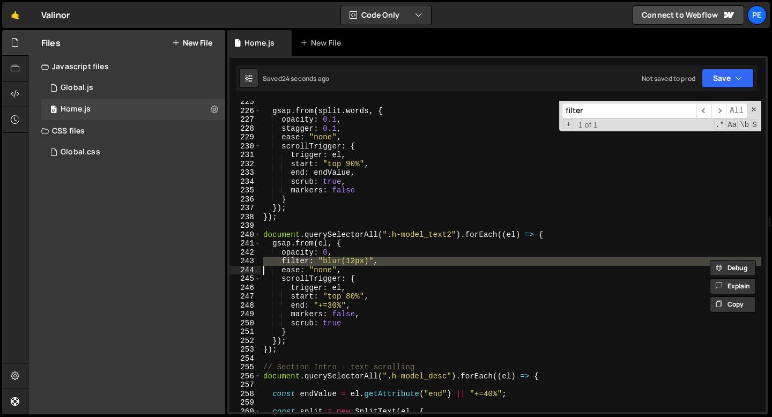
click at [392, 259] on div "gsap . from ( split . words , { opacity : 0.1 , stagger : 0.1 , ease : "none" ,…" at bounding box center [511, 262] width 500 height 329
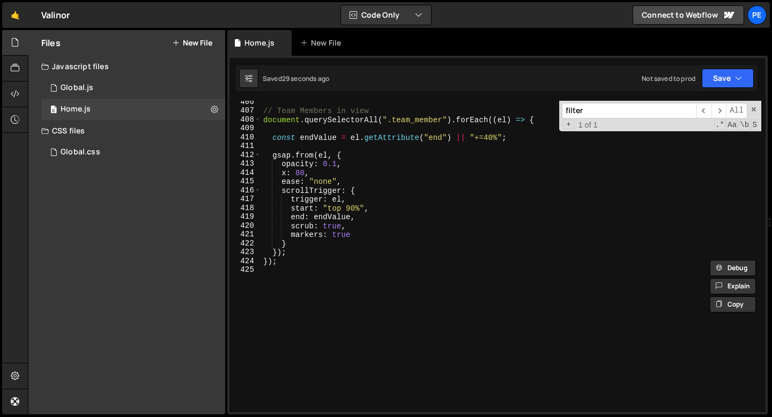
scroll to position [3589, 0]
click at [335, 174] on div "// Team Members in view document . querySelectorAll ( ".team_member" ) . forEac…" at bounding box center [511, 260] width 500 height 329
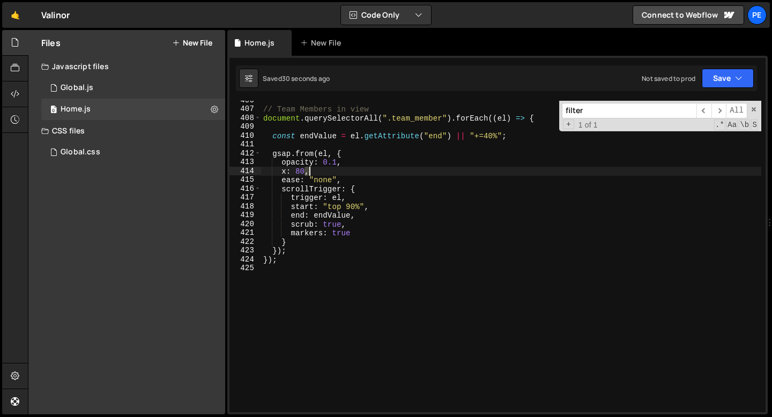
click at [335, 173] on div "// Team Members in view document . querySelectorAll ( ".team_member" ) . forEac…" at bounding box center [511, 260] width 500 height 329
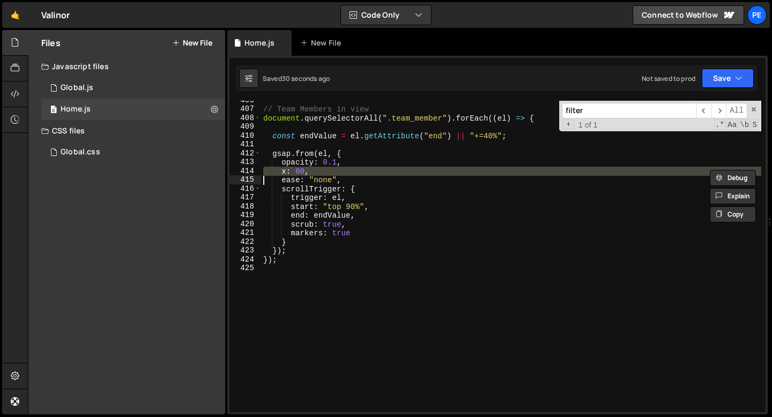
paste textarea
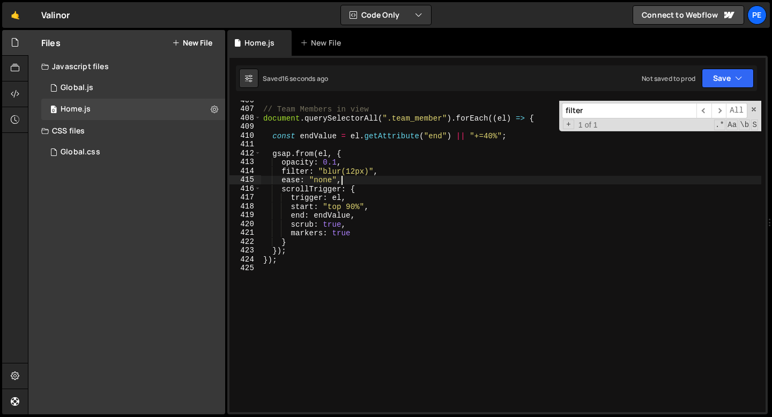
click at [349, 180] on div "// Team Members in view document . querySelectorAll ( ".team_member" ) . forEac…" at bounding box center [511, 260] width 500 height 329
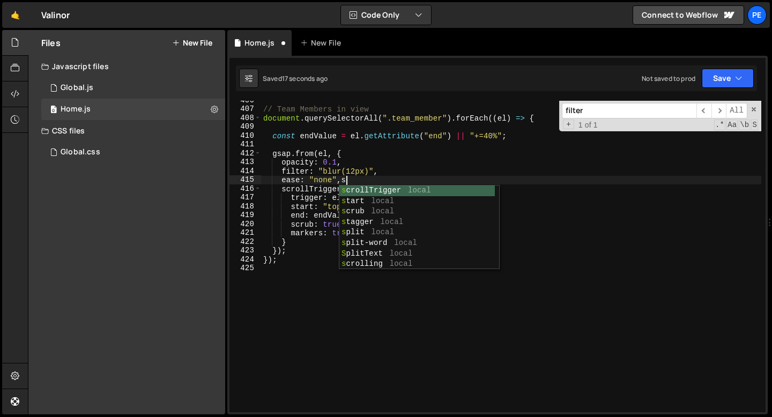
type textarea "ease: "none","
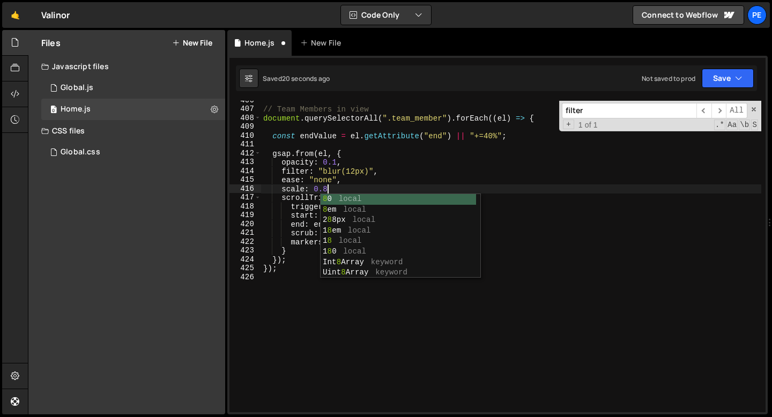
scroll to position [0, 4]
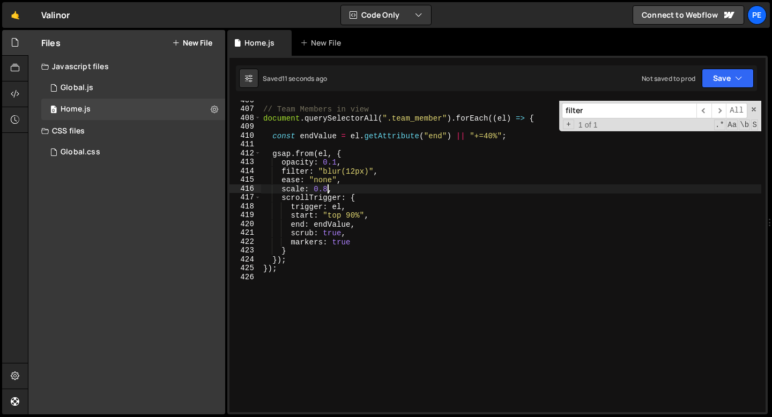
click at [327, 190] on div "// Team Members in view document . querySelectorAll ( ".team_member" ) . forEac…" at bounding box center [511, 260] width 500 height 329
click at [337, 165] on div "// Team Members in view document . querySelectorAll ( ".team_member" ) . forEac…" at bounding box center [511, 260] width 500 height 329
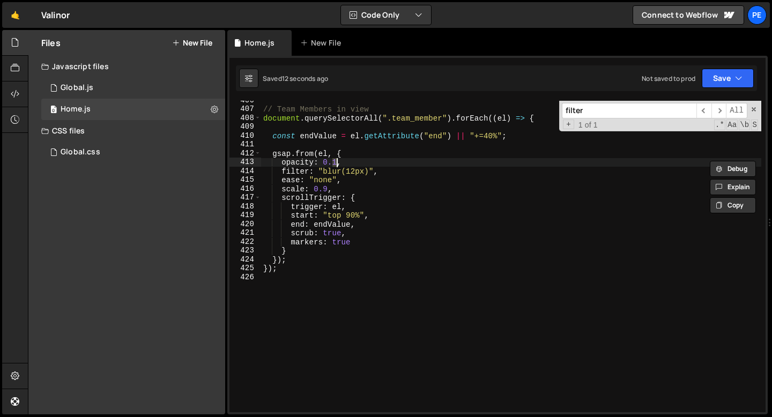
click at [337, 165] on div "// Team Members in view document . querySelectorAll ( ".team_member" ) . forEac…" at bounding box center [511, 260] width 500 height 329
click at [326, 182] on div "// Team Members in view document . querySelectorAll ( ".team_member" ) . forEac…" at bounding box center [511, 260] width 500 height 329
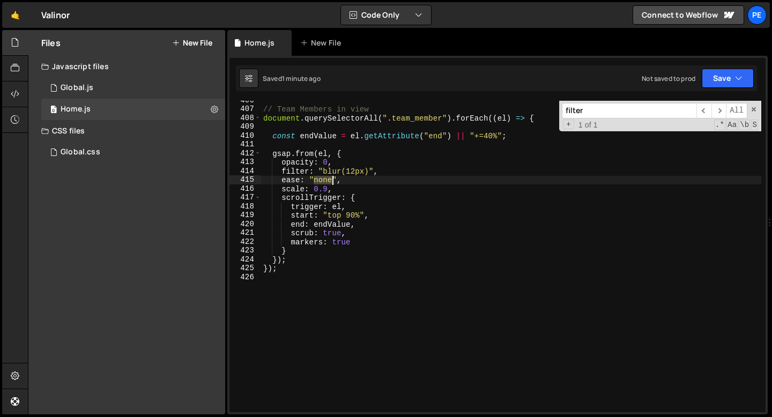
click at [326, 182] on div "// Team Members in view document . querySelectorAll ( ".team_member" ) . forEac…" at bounding box center [511, 260] width 500 height 329
click at [385, 178] on div "// Team Members in view document . querySelectorAll ( ".team_member" ) . forEac…" at bounding box center [511, 260] width 500 height 329
click at [382, 179] on div "// Team Members in view document . querySelectorAll ( ".team_member" ) . forEac…" at bounding box center [511, 260] width 500 height 329
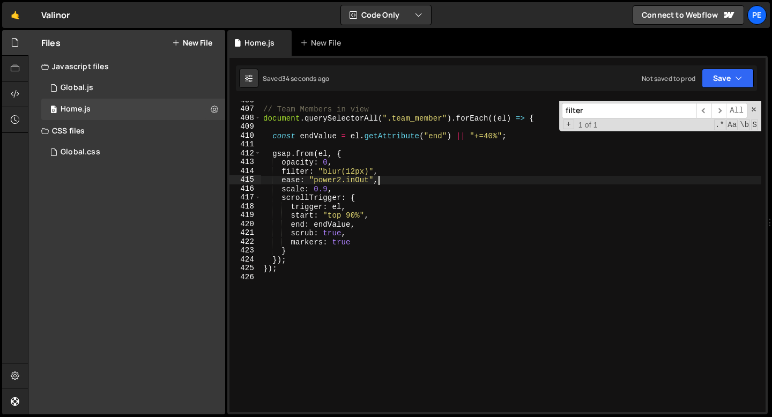
click at [382, 179] on div "// Team Members in view document . querySelectorAll ( ".team_member" ) . forEac…" at bounding box center [511, 260] width 500 height 329
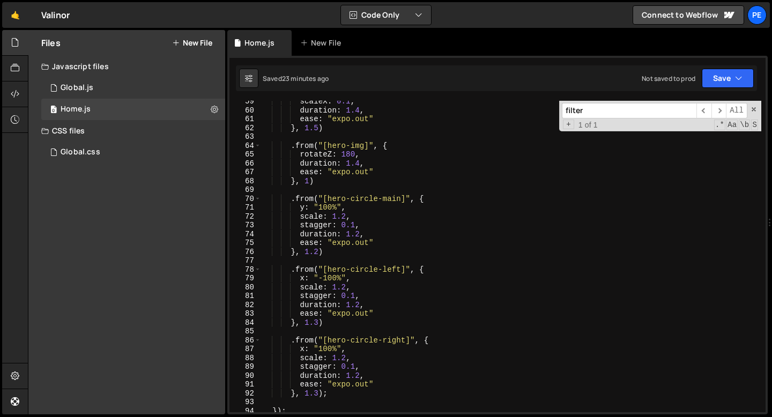
scroll to position [0, 0]
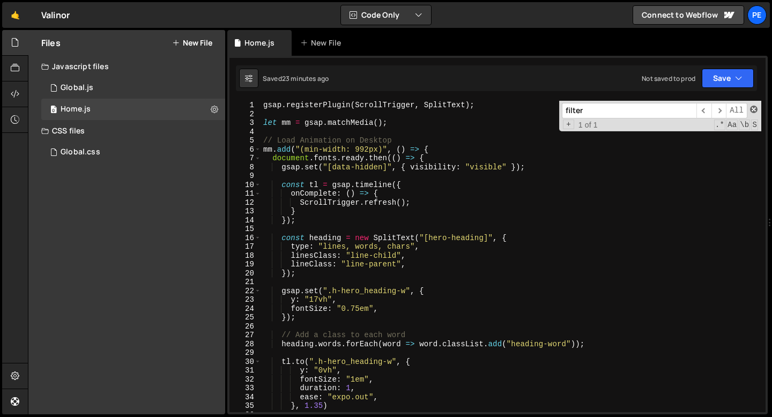
click at [755, 111] on span at bounding box center [754, 110] width 8 height 8
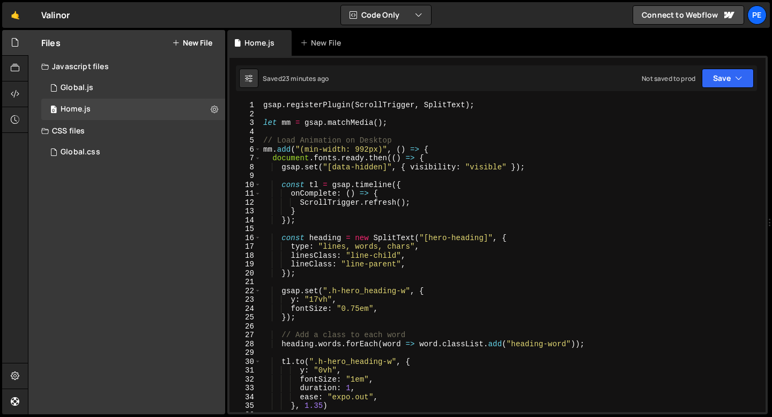
click at [502, 194] on div "gsap . registerPlugin ( ScrollTrigger , SplitText ) ; let mm = gsap . matchMedi…" at bounding box center [511, 265] width 500 height 329
click at [323, 158] on div "gsap . registerPlugin ( ScrollTrigger , SplitText ) ; let mm = gsap . matchMedi…" at bounding box center [511, 265] width 500 height 329
type textarea "document.fonts.ready.then(() => {"
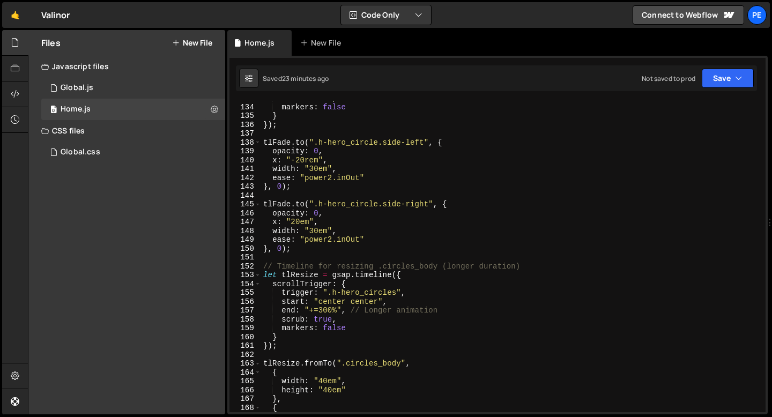
scroll to position [1214, 0]
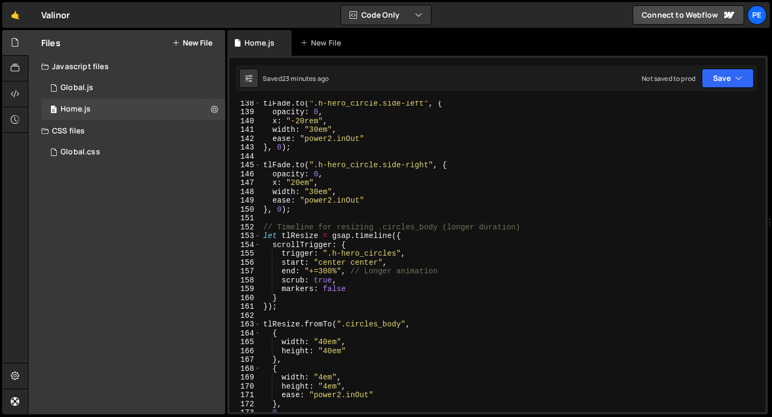
click at [284, 217] on div "tlFade . to ( ".h-hero_circle.side-left" , { opacity : 0 , x : "-20rem" , width…" at bounding box center [511, 263] width 500 height 329
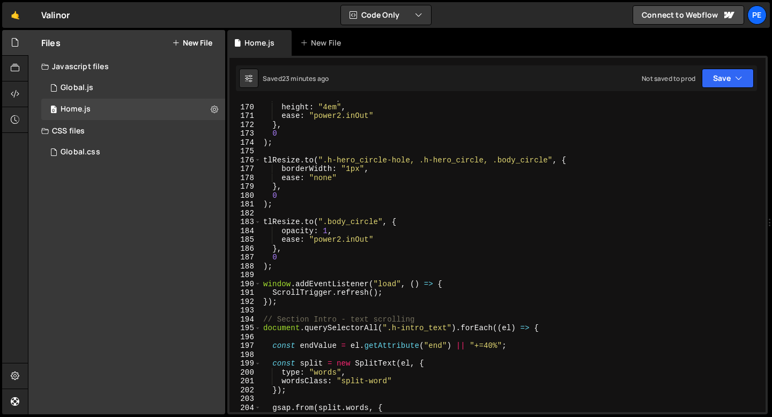
scroll to position [1499, 0]
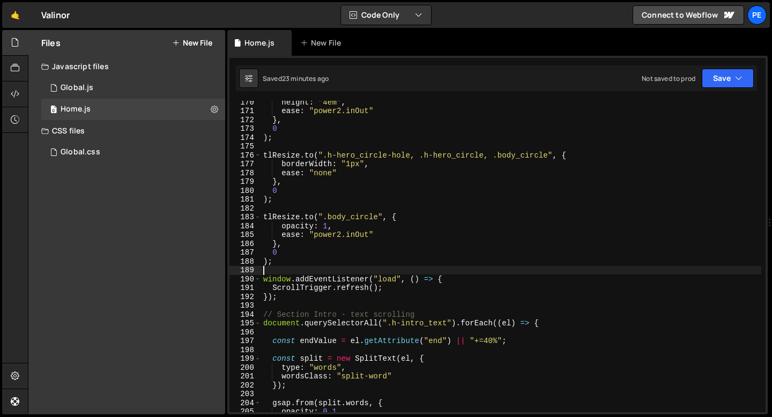
click at [276, 270] on div "height : "4em" , ease : "power2.inOut" } , 0 ) ; tlResize . to ( ".h-hero_circl…" at bounding box center [511, 262] width 500 height 329
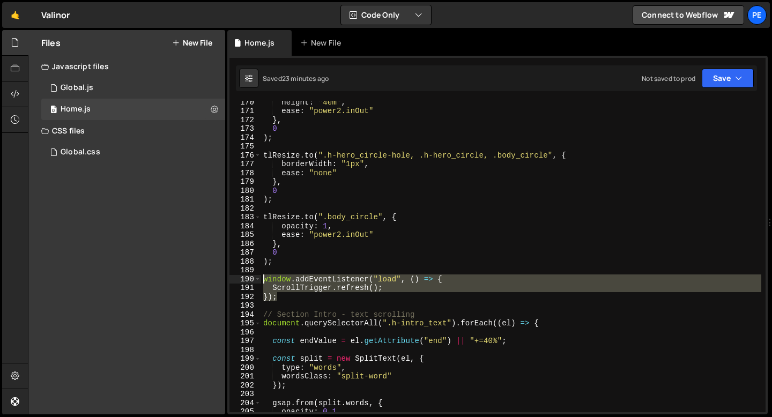
drag, startPoint x: 279, startPoint y: 296, endPoint x: 261, endPoint y: 280, distance: 24.0
click at [261, 280] on div "170 171 172 173 174 175 176 177 178 179 180 181 182 183 184 185 186 187 188 189…" at bounding box center [498, 257] width 536 height 312
type textarea "window.addEventListener("load", () => { ScrollTrigger.refresh();"
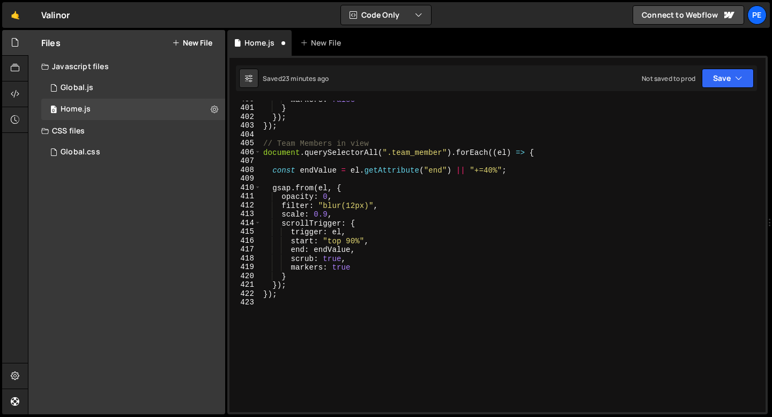
scroll to position [3584, 0]
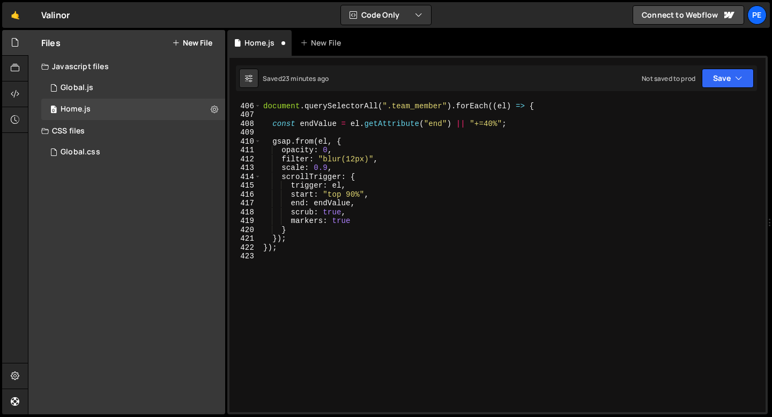
click at [285, 267] on div "// Team Members in view document . querySelectorAll ( ".team_member" ) . forEac…" at bounding box center [511, 257] width 500 height 329
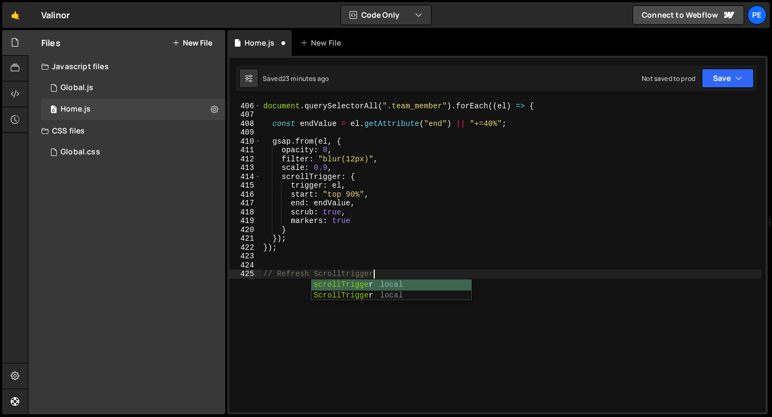
type textarea "// Refresh Scrolltriggers"
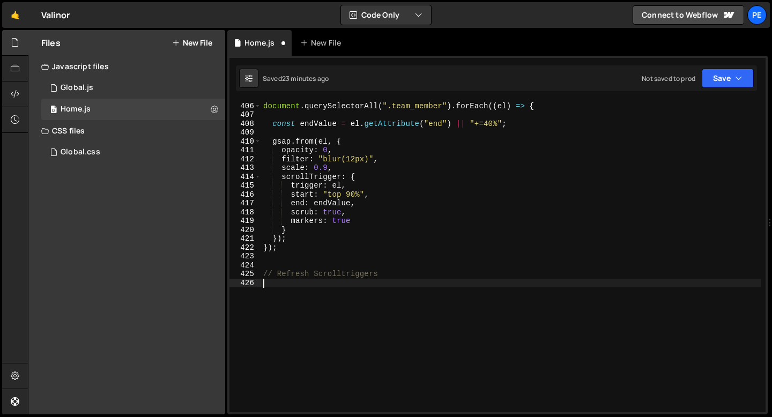
paste textarea "});"
type textarea "});"
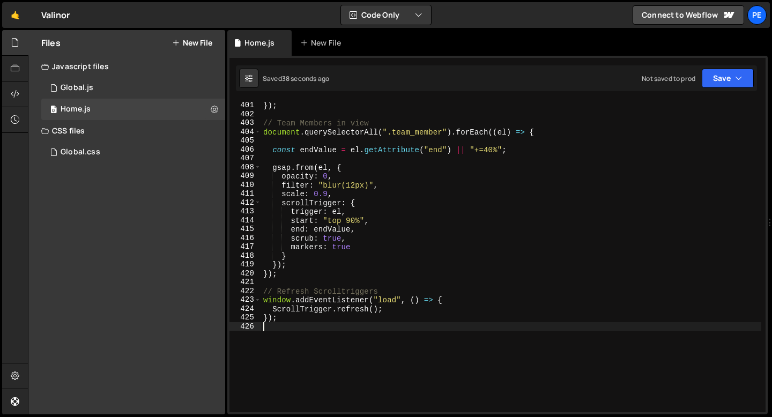
scroll to position [3530, 0]
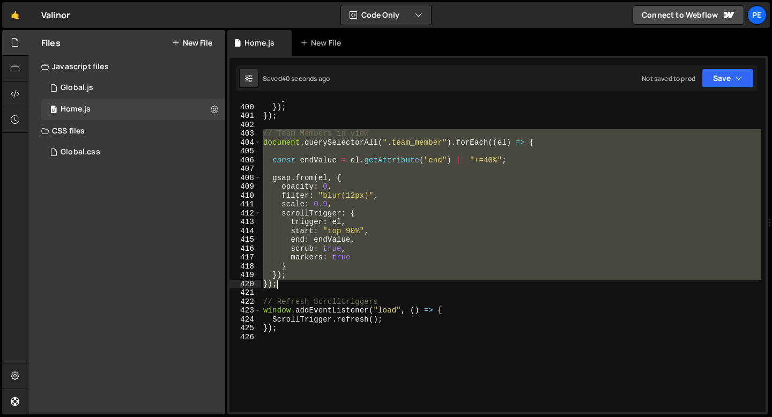
drag, startPoint x: 263, startPoint y: 132, endPoint x: 294, endPoint y: 282, distance: 152.9
click at [294, 282] on div "} }) ; }) ; // Team Members in view document . querySelectorAll ( ".team_member…" at bounding box center [511, 258] width 500 height 329
click at [294, 282] on div "} }) ; }) ; // Team Members in view document . querySelectorAll ( ".team_member…" at bounding box center [511, 257] width 500 height 312
type textarea "});"
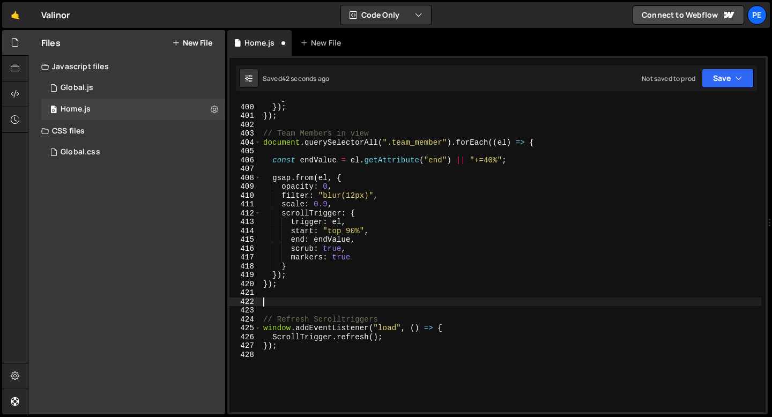
paste textarea "});"
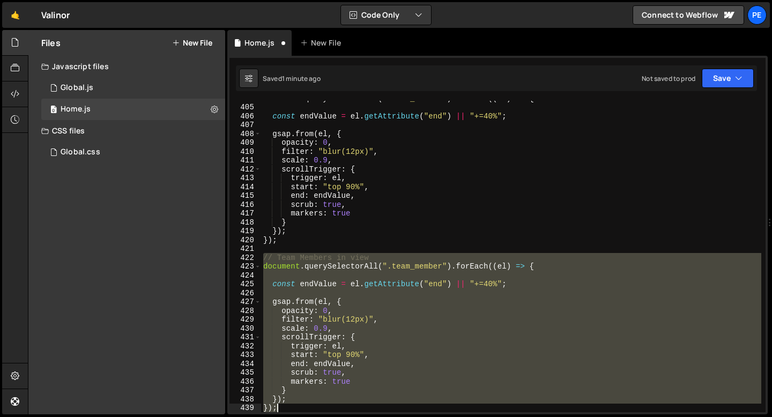
drag, startPoint x: 264, startPoint y: 258, endPoint x: 289, endPoint y: 411, distance: 154.9
click at [289, 411] on div "document . querySelectorAll ( ".team_member" ) . forEach (( el ) => { const end…" at bounding box center [511, 258] width 500 height 329
click at [279, 254] on div "document . querySelectorAll ( ".team_member" ) . forEach (( el ) => { const end…" at bounding box center [511, 257] width 500 height 312
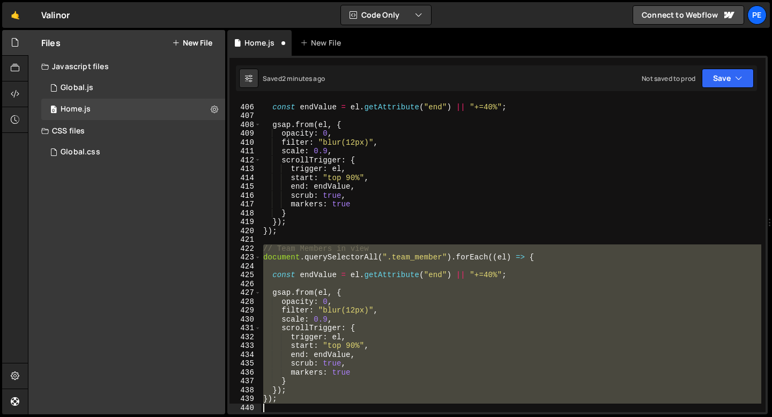
scroll to position [3627, 0]
drag, startPoint x: 265, startPoint y: 256, endPoint x: 299, endPoint y: 416, distance: 162.9
click at [299, 416] on div "Hold on a sec... Are you certain you wish to leave this page? Any changes you'v…" at bounding box center [386, 208] width 772 height 417
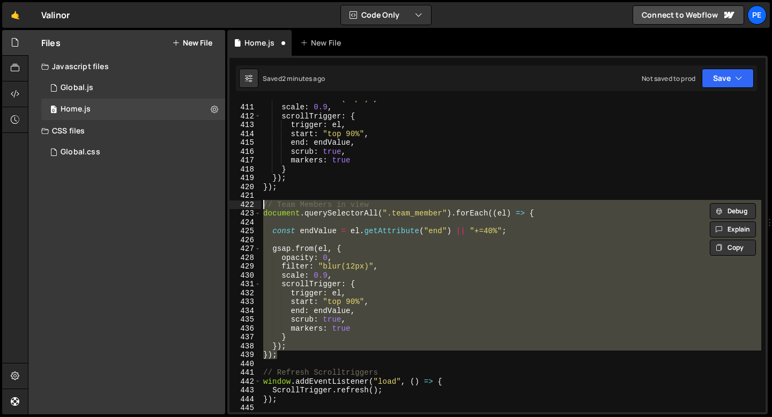
drag, startPoint x: 279, startPoint y: 357, endPoint x: 260, endPoint y: 201, distance: 157.3
click at [260, 201] on div "}); 410 411 412 413 414 415 416 417 418 419 420 421 422 423 424 425 426 427 428…" at bounding box center [498, 257] width 536 height 312
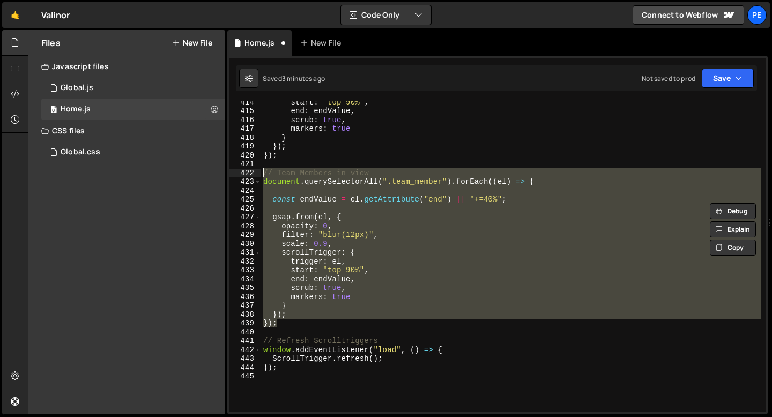
scroll to position [3658, 0]
click at [298, 323] on div "start : "top 90%" , end : endValue , scrub : true , markers : true } }) ; }) ; …" at bounding box center [511, 257] width 500 height 312
type textarea "});"
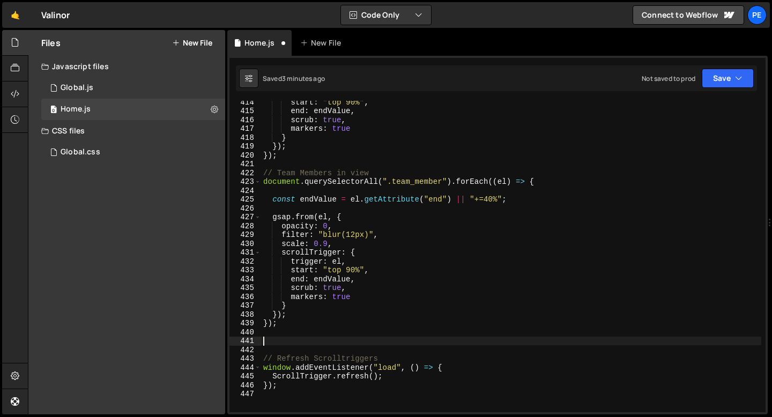
paste textarea "});"
type textarea "});"
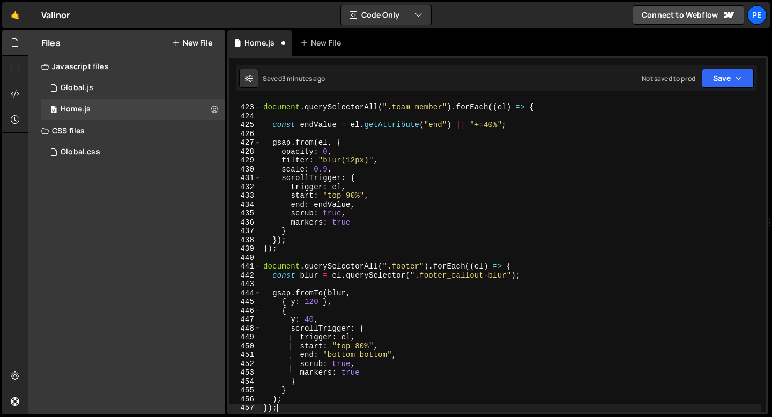
scroll to position [3733, 0]
click at [290, 259] on div "// Team Members in view document . querySelectorAll ( ".team_member" ) . forEac…" at bounding box center [511, 258] width 500 height 329
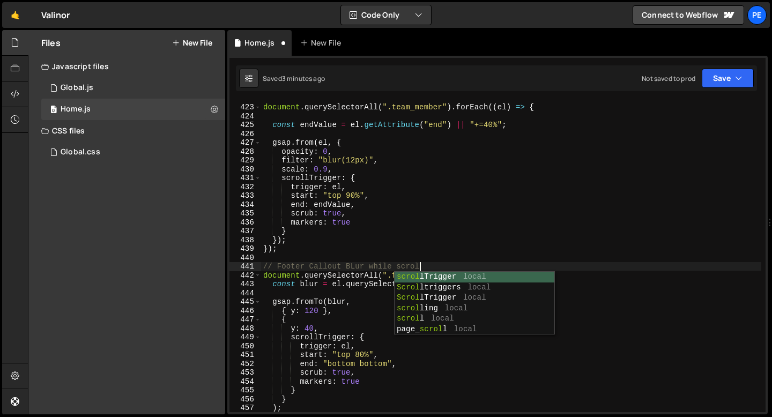
scroll to position [0, 11]
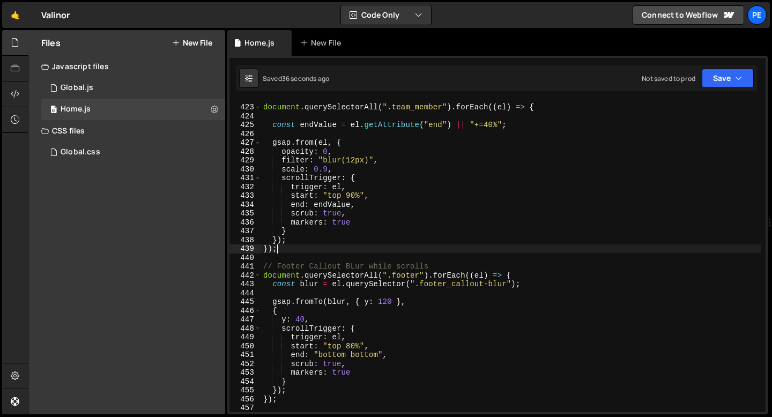
click at [300, 252] on div "// Team Members in view document . querySelectorAll ( ".team_member" ) . forEac…" at bounding box center [511, 258] width 500 height 329
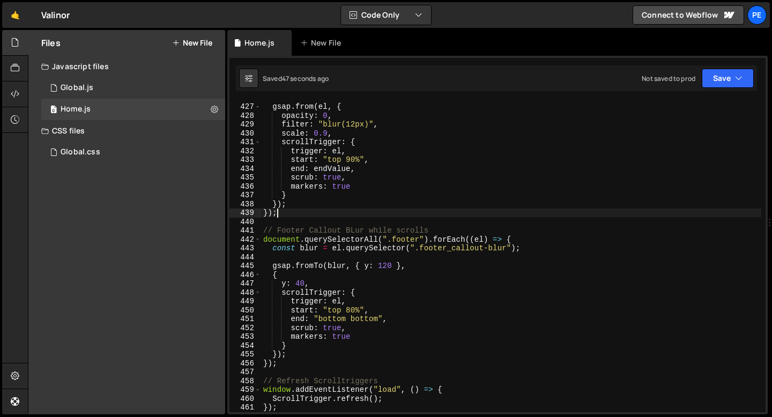
scroll to position [3770, 0]
click at [294, 363] on div "gsap . from ( el , { opacity : 0 , filter : "blur(12px)" , scale : 0.9 , scroll…" at bounding box center [511, 256] width 500 height 329
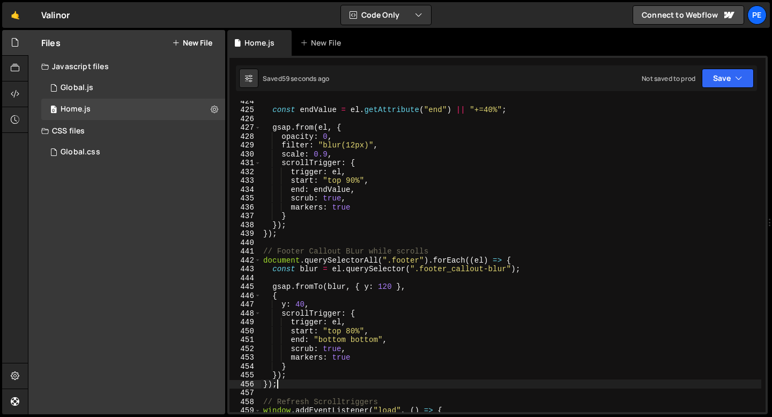
scroll to position [3749, 0]
click at [314, 368] on div "const endValue = el . getAttribute ( "end" ) || "+=40%" ; gsap . from ( el , { …" at bounding box center [511, 260] width 500 height 329
click at [303, 378] on div "const endValue = el . getAttribute ( "end" ) || "+=40%" ; gsap . from ( el , { …" at bounding box center [511, 260] width 500 height 329
click at [295, 382] on div "const endValue = el . getAttribute ( "end" ) || "+=40%" ; gsap . from ( el , { …" at bounding box center [511, 260] width 500 height 329
click at [343, 356] on div "const endValue = el . getAttribute ( "end" ) || "+=40%" ; gsap . from ( el , { …" at bounding box center [511, 260] width 500 height 329
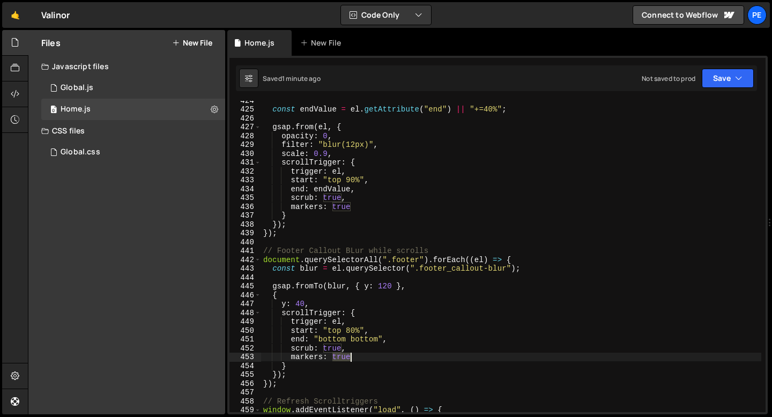
click at [343, 356] on div "const endValue = el . getAttribute ( "end" ) || "+=40%" ; gsap . from ( el , { …" at bounding box center [511, 260] width 500 height 329
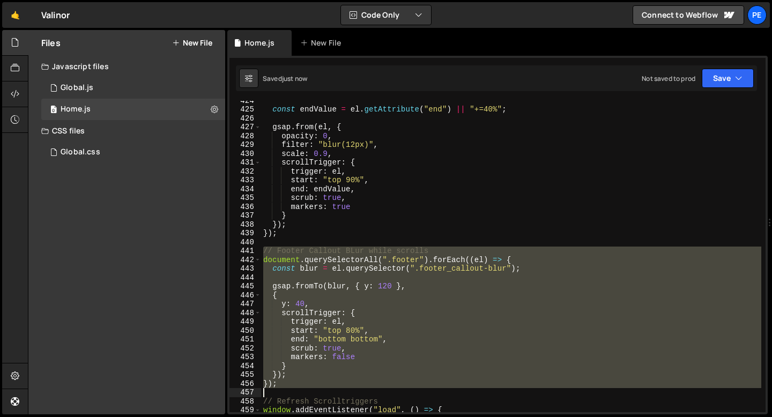
drag, startPoint x: 262, startPoint y: 253, endPoint x: 276, endPoint y: 389, distance: 137.4
click at [276, 389] on div "const endValue = el . getAttribute ( "end" ) || "+=40%" ; gsap . from ( el , { …" at bounding box center [511, 260] width 500 height 329
type textarea "});"
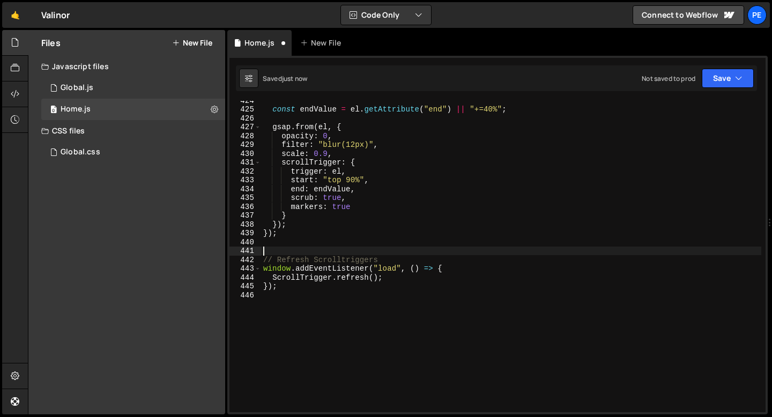
scroll to position [0, 0]
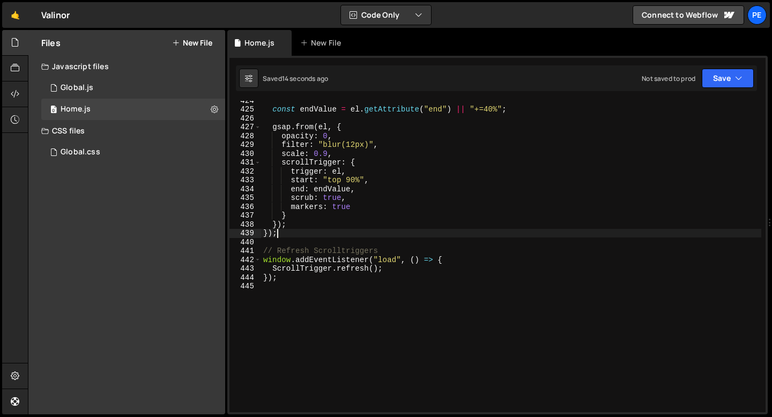
click at [301, 232] on div "const endValue = el . getAttribute ( "end" ) || "+=40%" ; gsap . from ( el , { …" at bounding box center [511, 260] width 500 height 329
type textarea "});"
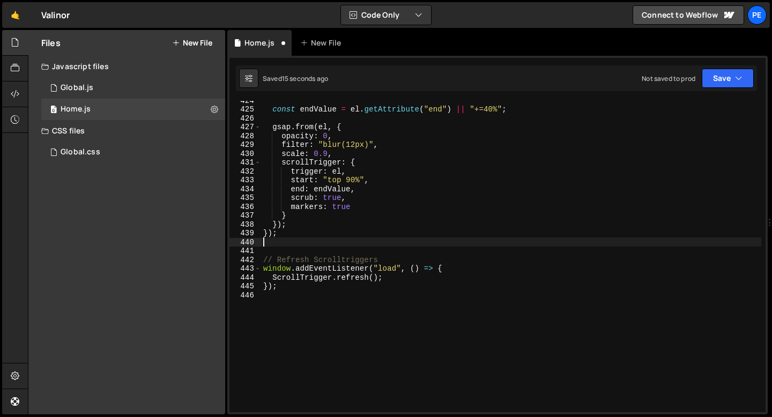
paste textarea "});"
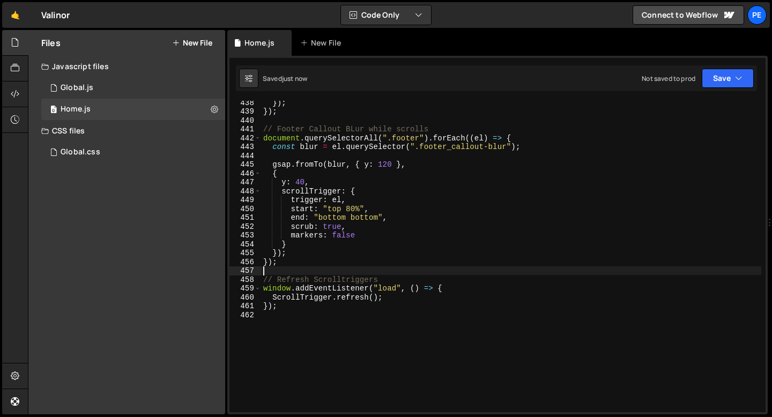
scroll to position [3896, 0]
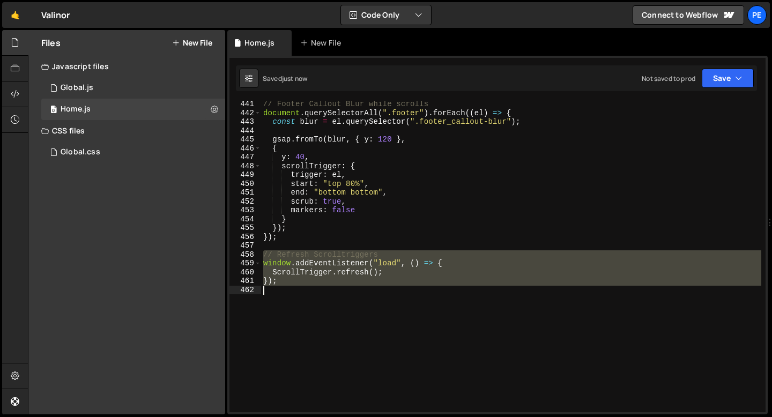
drag, startPoint x: 262, startPoint y: 256, endPoint x: 285, endPoint y: 294, distance: 44.1
click at [285, 294] on div "// Footer Callout BLur while scrolls document . querySelectorAll ( ".footer" ) …" at bounding box center [511, 264] width 500 height 329
type textarea "});"
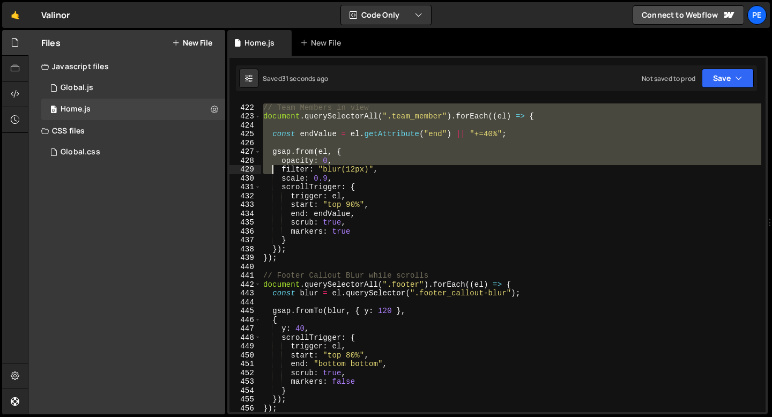
scroll to position [3733, 0]
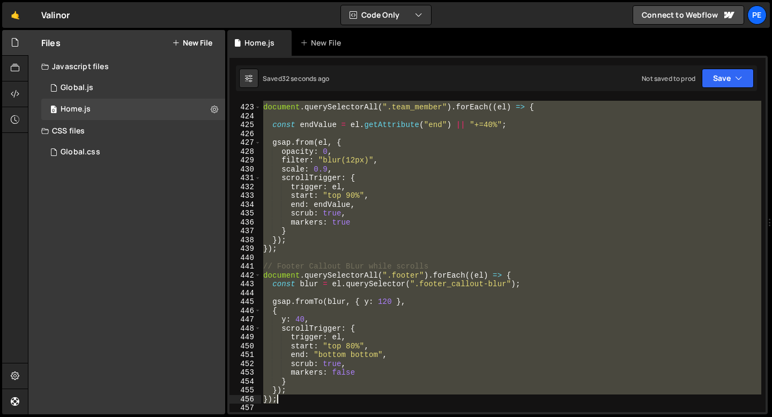
drag, startPoint x: 263, startPoint y: 107, endPoint x: 337, endPoint y: 400, distance: 302.1
click at [337, 400] on div "// Team Members in view document . querySelectorAll ( ".team_member" ) . forEac…" at bounding box center [511, 258] width 500 height 329
click at [295, 232] on div "// Team Members in view document . querySelectorAll ( ".team_member" ) . forEac…" at bounding box center [511, 257] width 500 height 312
type textarea "}"
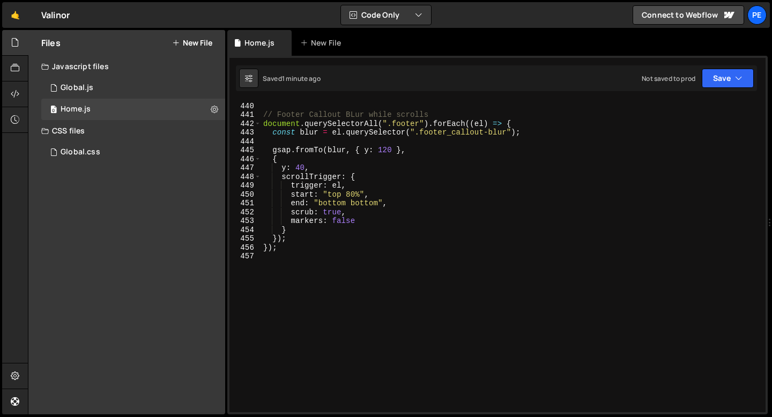
click at [289, 256] on div "}) ; // Footer Callout BLur while scrolls document . querySelectorAll ( ".foote…" at bounding box center [511, 257] width 500 height 329
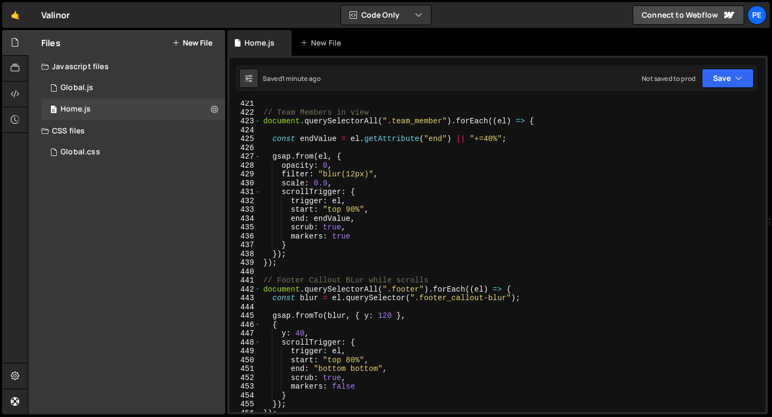
scroll to position [3719, 0]
click at [351, 358] on div "// Team Members in view document . querySelectorAll ( ".team_member" ) . forEac…" at bounding box center [511, 263] width 500 height 329
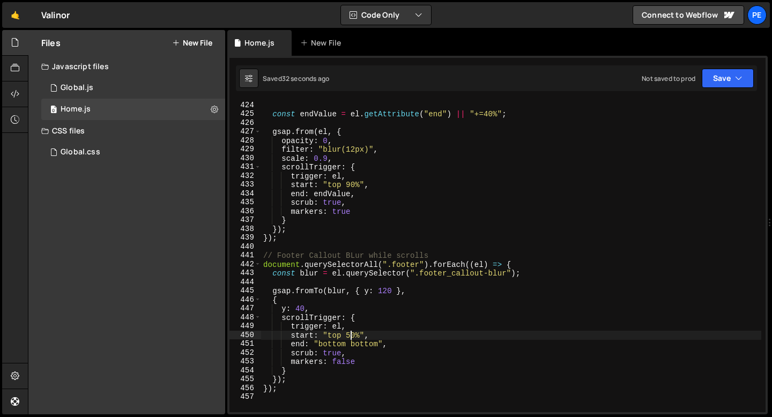
scroll to position [3750, 0]
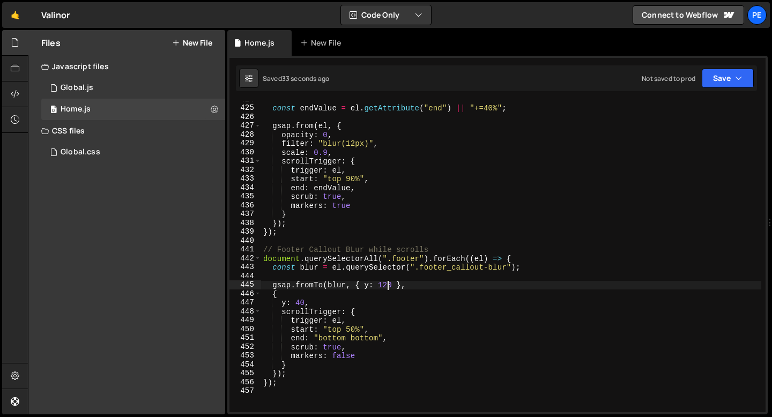
click at [388, 284] on div "const endValue = el . getAttribute ( "end" ) || "+=40%" ; gsap . from ( el , { …" at bounding box center [511, 259] width 500 height 329
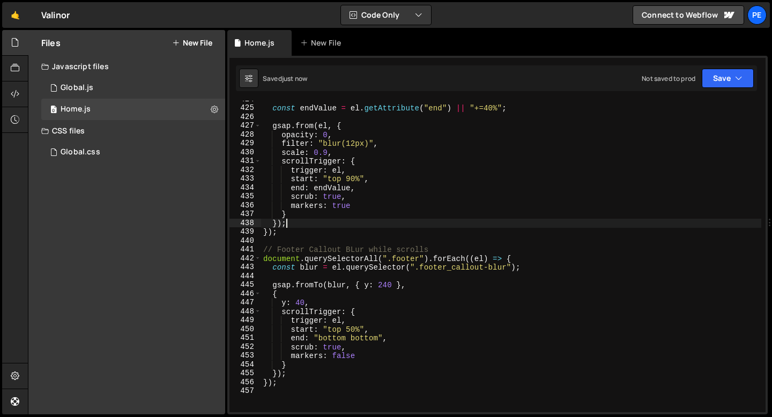
click at [343, 227] on div "const endValue = el . getAttribute ( "end" ) || "+=40%" ; gsap . from ( el , { …" at bounding box center [511, 259] width 500 height 329
type textarea "});"
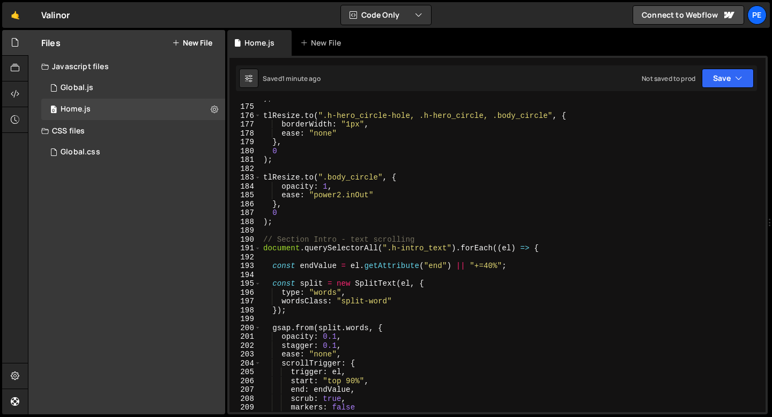
scroll to position [1538, 0]
click at [298, 255] on div ") ; tlResize . to ( ".h-hero_circle-hole, .h-hero_circle, .body_circle" , { bor…" at bounding box center [511, 257] width 500 height 329
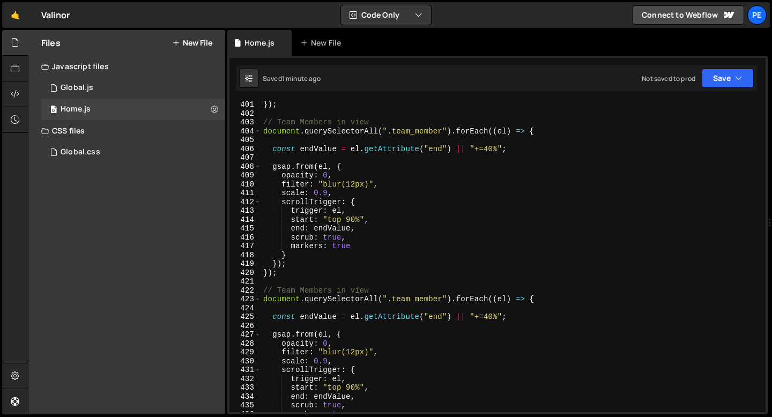
scroll to position [3885, 0]
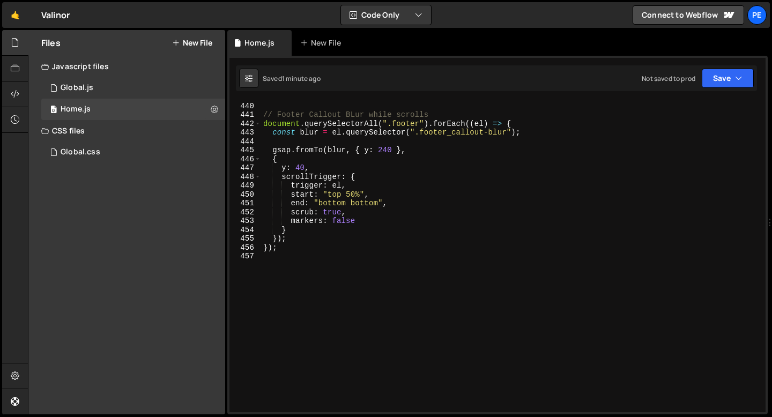
click at [285, 289] on div "}) ; // Footer Callout BLur while scrolls document . querySelectorAll ( ".foote…" at bounding box center [511, 257] width 500 height 329
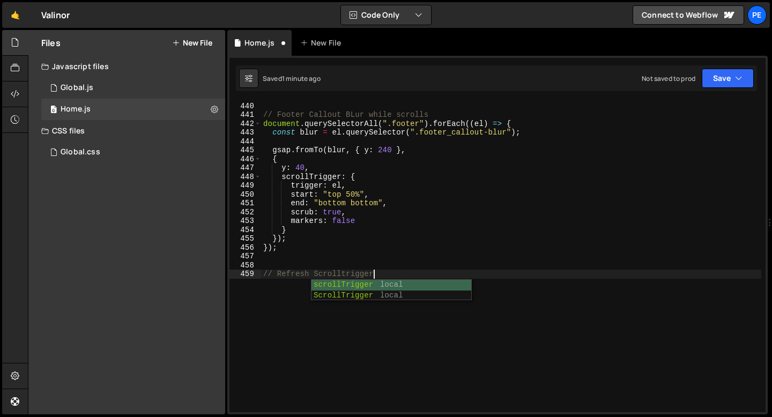
type textarea "// Refresh Scrolltriggers"
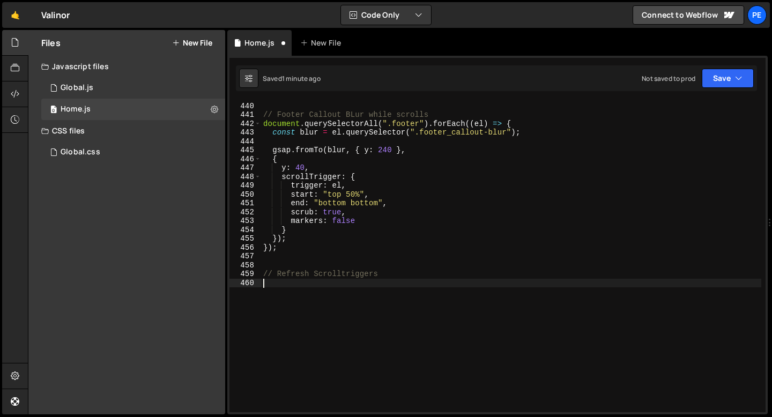
paste textarea "ScrollTrigger.refresh();"
type textarea "ScrollTrigger.refresh();"
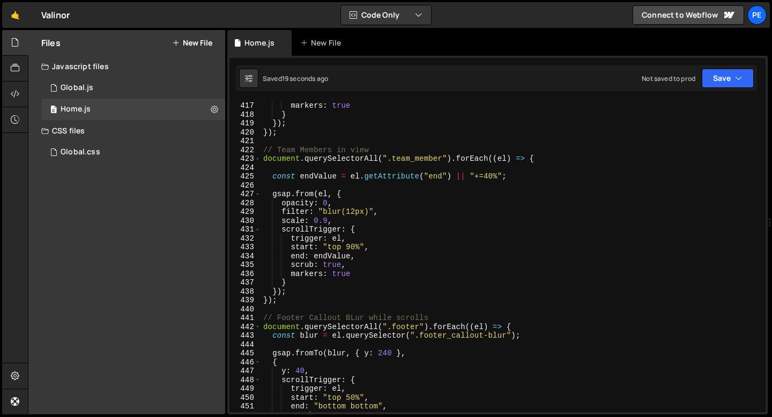
scroll to position [3681, 0]
click at [414, 193] on div "scrub : true , markers : true } }) ; }) ; // Team Members in view document . qu…" at bounding box center [511, 256] width 500 height 329
click at [379, 202] on div "scrub : true , markers : true } }) ; }) ; // Team Members in view document . qu…" at bounding box center [511, 256] width 500 height 329
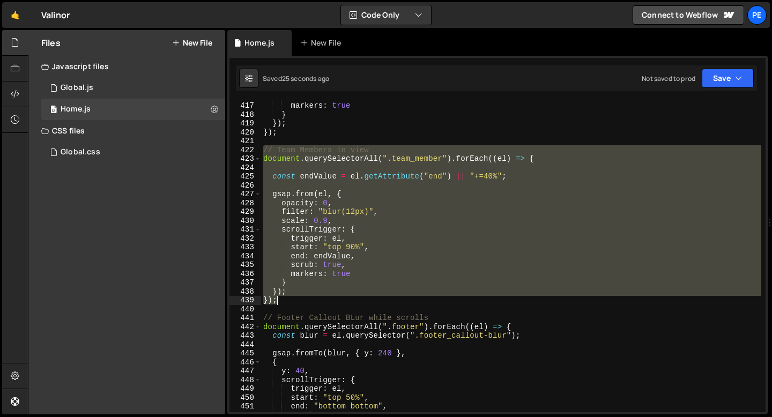
drag, startPoint x: 263, startPoint y: 152, endPoint x: 288, endPoint y: 297, distance: 147.5
click at [288, 297] on div "scrub : true , markers : true } }) ; }) ; // Team Members in view document . qu…" at bounding box center [511, 256] width 500 height 329
type textarea "}); });"
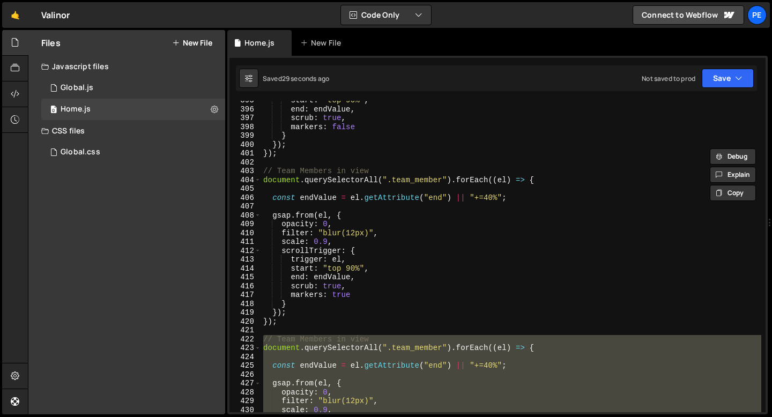
scroll to position [0, 0]
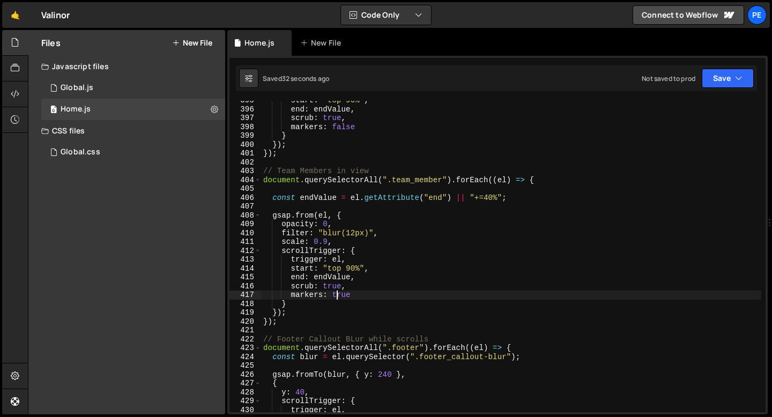
click at [339, 299] on div "start : "top 90%" , end : endValue , scrub : true , markers : false } }) ; }) ;…" at bounding box center [511, 260] width 500 height 329
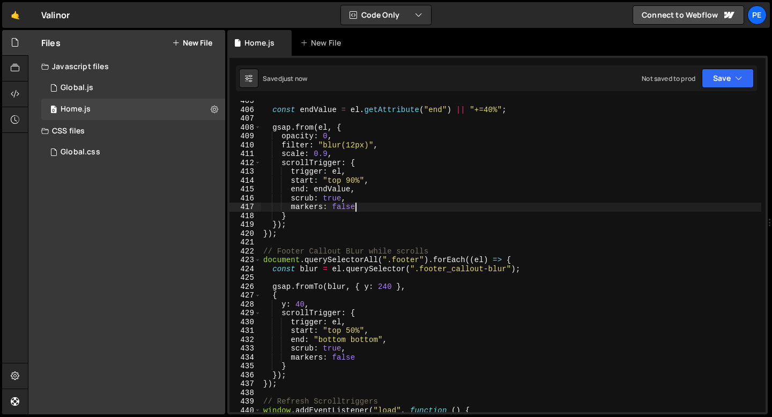
scroll to position [3634, 0]
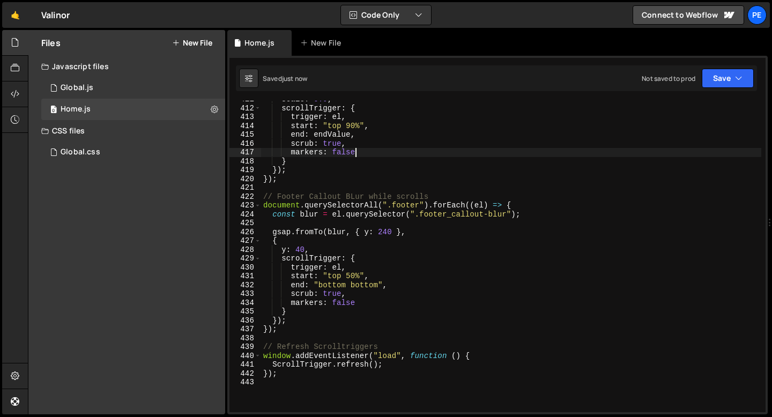
type textarea "markers: false"
